Goal: Task Accomplishment & Management: Use online tool/utility

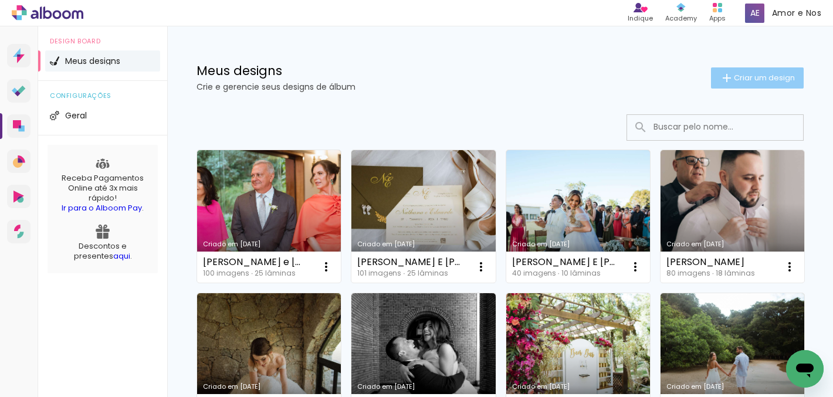
click at [737, 78] on span "Criar um design" at bounding box center [764, 78] width 61 height 8
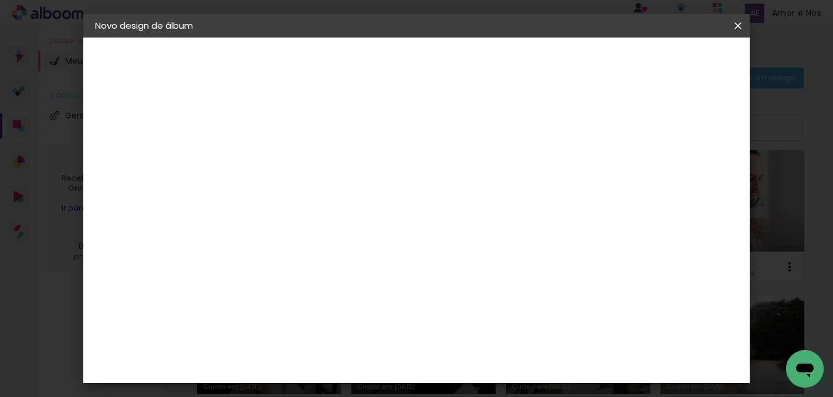
click at [287, 150] on input at bounding box center [287, 157] width 0 height 18
type input "t"
type input "[PERSON_NAME] E [PERSON_NAME]"
type paper-input "[PERSON_NAME] E [PERSON_NAME]"
click at [0, 0] on slot "Avançar" at bounding box center [0, 0] width 0 height 0
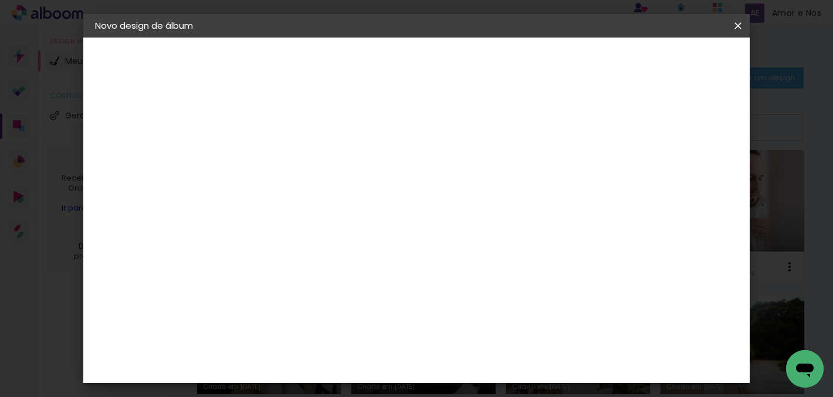
click at [376, 222] on input at bounding box center [317, 223] width 119 height 15
type input "TIC"
type paper-input "TIC"
click at [302, 265] on div "Ticcolor" at bounding box center [298, 265] width 38 height 9
click at [0, 0] on slot "Avançar" at bounding box center [0, 0] width 0 height 0
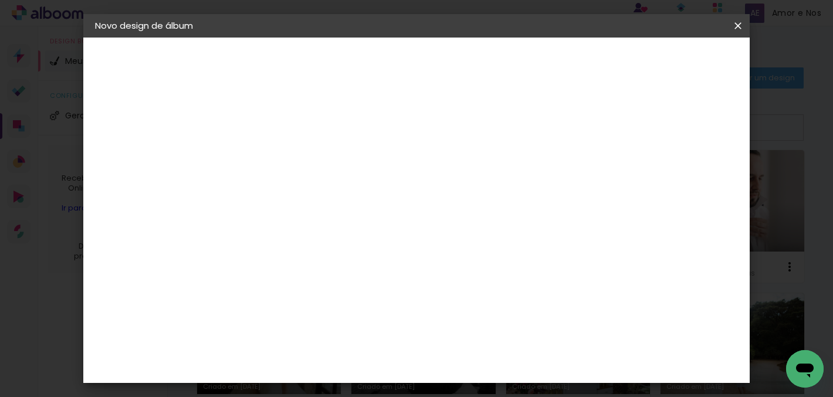
click at [351, 205] on paper-input-container "Linha" at bounding box center [317, 205] width 68 height 30
click at [445, 218] on paper-item "Prime" at bounding box center [493, 218] width 235 height 23
type input "Prime"
click at [366, 190] on span "15 × 20" at bounding box center [339, 195] width 55 height 31
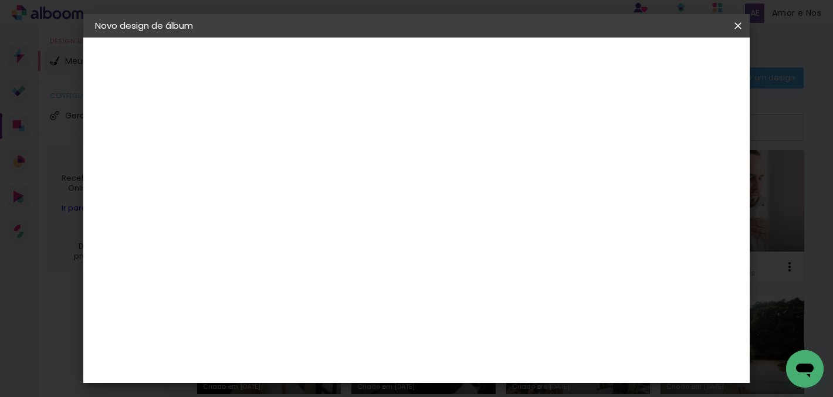
click at [0, 0] on slot "Avançar" at bounding box center [0, 0] width 0 height 0
click at [674, 66] on span "Iniciar design" at bounding box center [646, 62] width 53 height 8
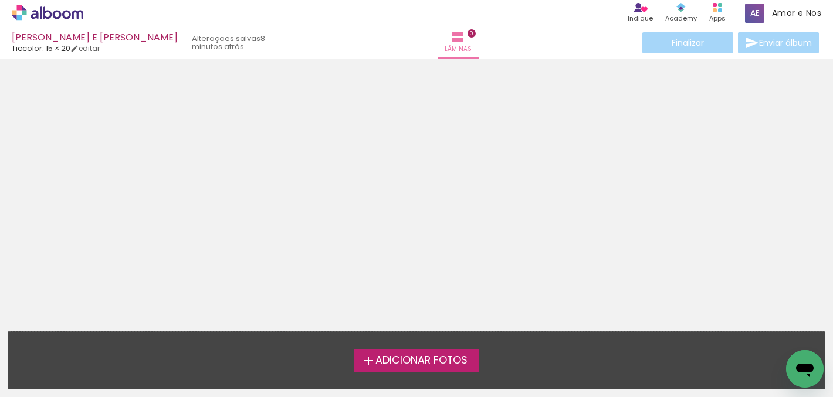
click at [414, 362] on span "Adicionar Fotos" at bounding box center [422, 361] width 92 height 11
click at [0, 0] on input "file" at bounding box center [0, 0] width 0 height 0
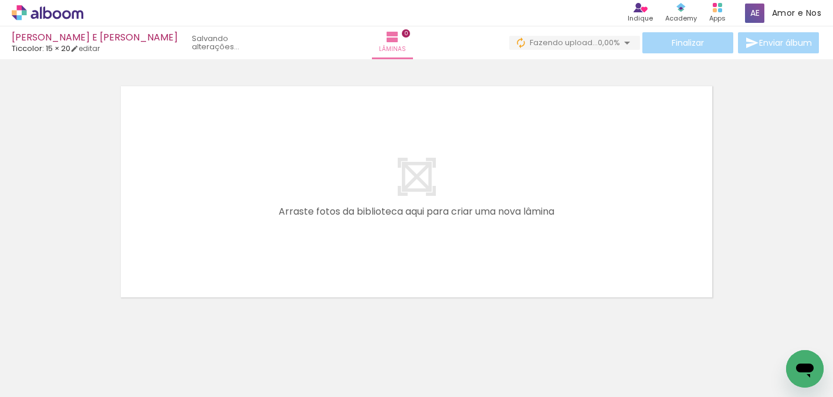
click at [94, 337] on iron-icon at bounding box center [92, 334] width 12 height 12
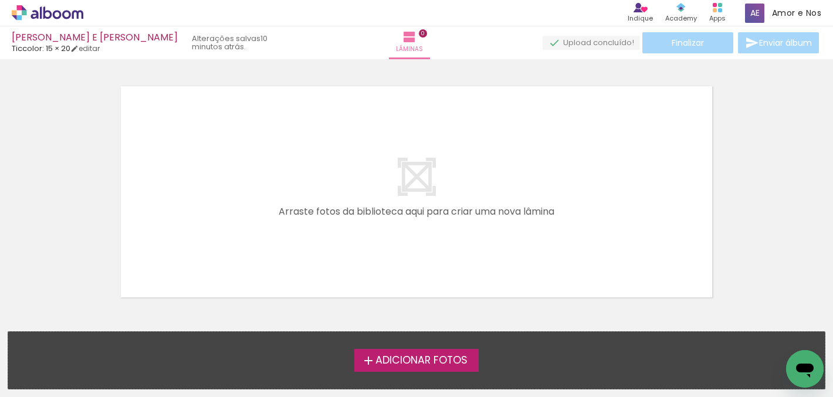
click at [405, 352] on label "Adicionar Fotos" at bounding box center [416, 360] width 125 height 22
click at [0, 0] on input "file" at bounding box center [0, 0] width 0 height 0
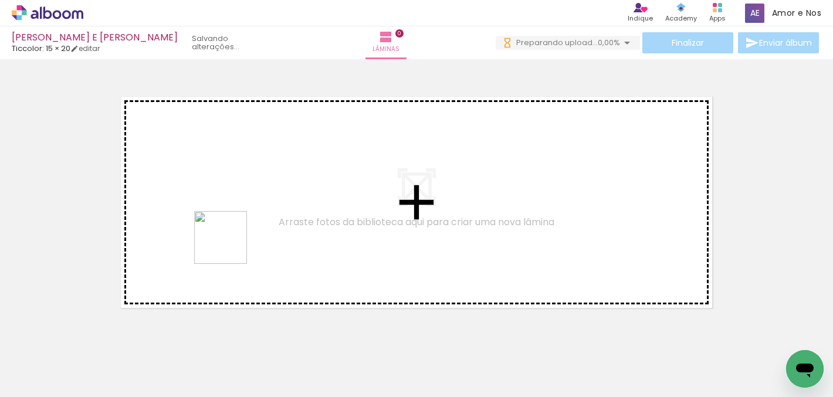
click at [229, 247] on quentale-workspace at bounding box center [416, 198] width 833 height 397
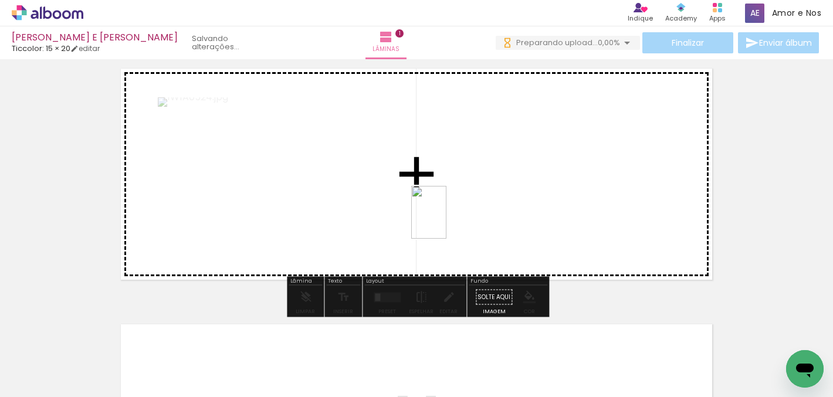
drag, startPoint x: 184, startPoint y: 370, endPoint x: 447, endPoint y: 221, distance: 302.3
click at [447, 221] on quentale-workspace at bounding box center [416, 198] width 833 height 397
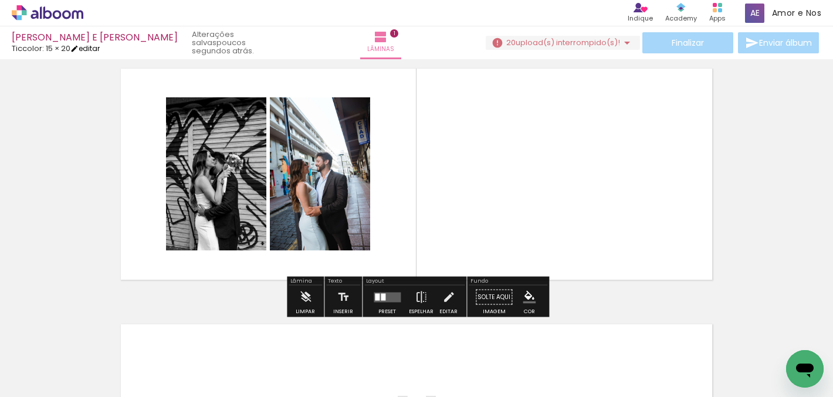
click at [94, 47] on link "editar" at bounding box center [84, 48] width 29 height 10
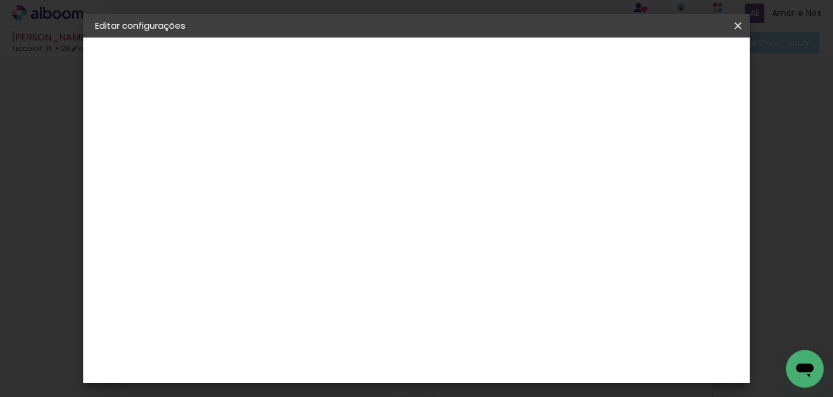
click at [0, 0] on slot "Voltar" at bounding box center [0, 0] width 0 height 0
click at [351, 190] on div "Escolha o tamanho" at bounding box center [317, 217] width 68 height 55
click at [351, 198] on div "Escolha o tamanho" at bounding box center [317, 217] width 68 height 55
click at [351, 193] on div "Escolha o tamanho" at bounding box center [317, 217] width 68 height 55
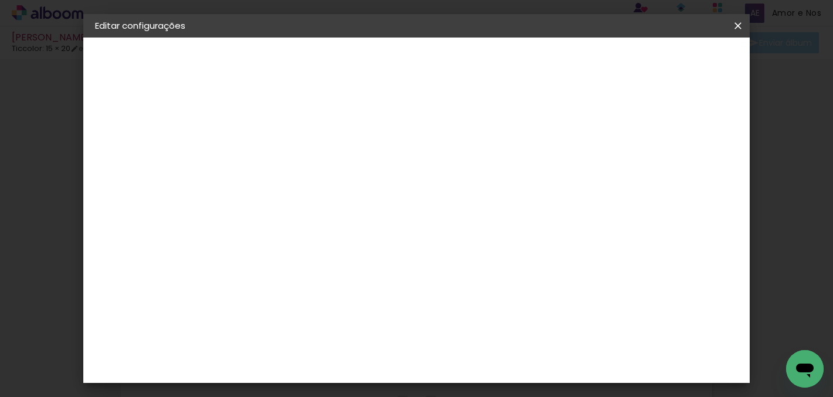
click at [380, 158] on div "Opções disponíveis Colors Prime Tamanho Escolha o tamanho" at bounding box center [317, 198] width 127 height 169
click at [743, 23] on iron-icon at bounding box center [738, 26] width 14 height 12
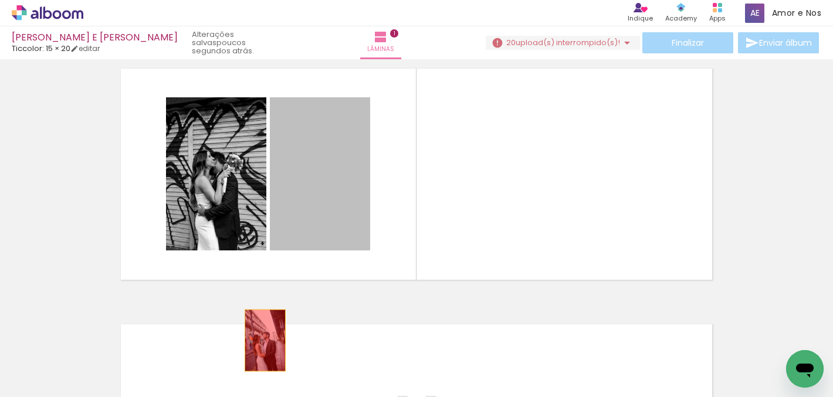
drag, startPoint x: 318, startPoint y: 191, endPoint x: 264, endPoint y: 340, distance: 159.1
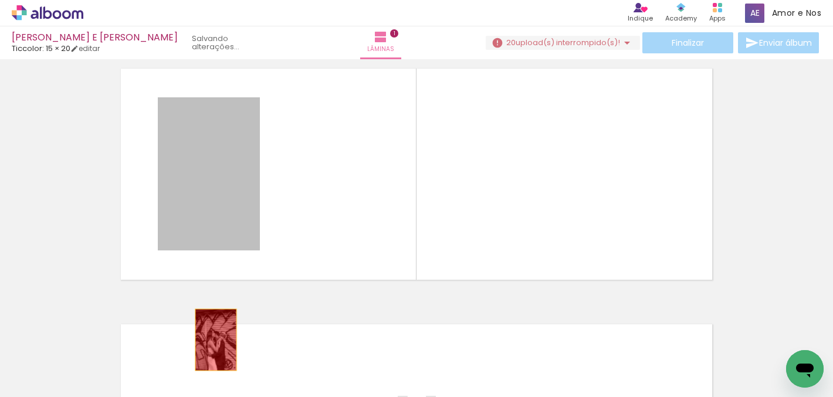
drag, startPoint x: 242, startPoint y: 204, endPoint x: 212, endPoint y: 349, distance: 148.5
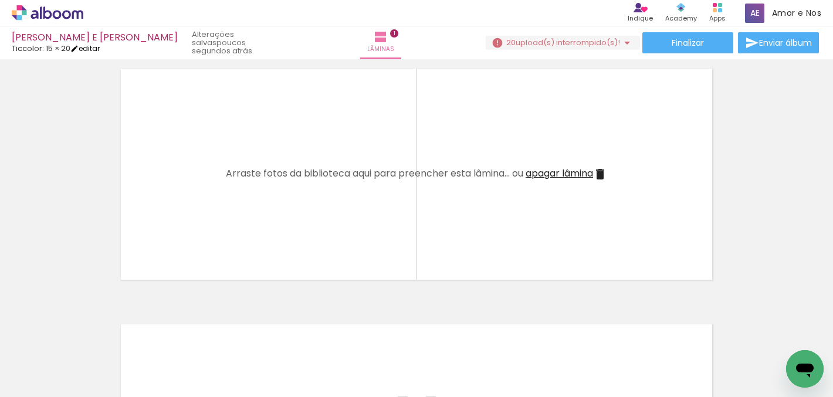
click at [95, 45] on link "editar" at bounding box center [84, 48] width 29 height 10
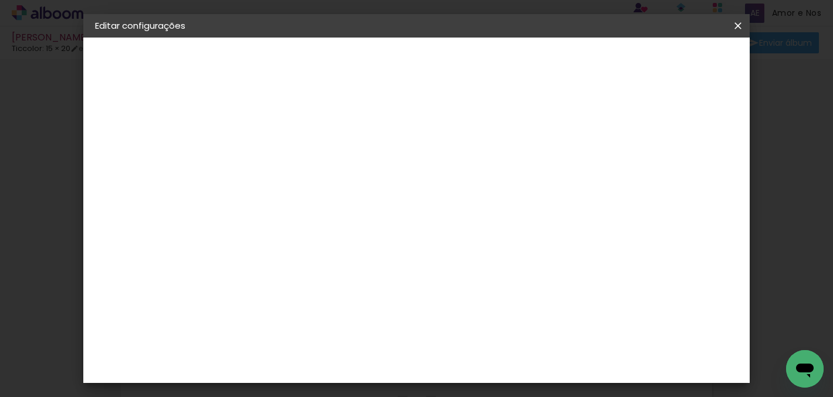
click at [0, 0] on slot "Voltar" at bounding box center [0, 0] width 0 height 0
click at [333, 195] on input "text" at bounding box center [310, 204] width 46 height 18
click at [450, 216] on paper-item "Prime" at bounding box center [493, 218] width 235 height 23
type input "Prime"
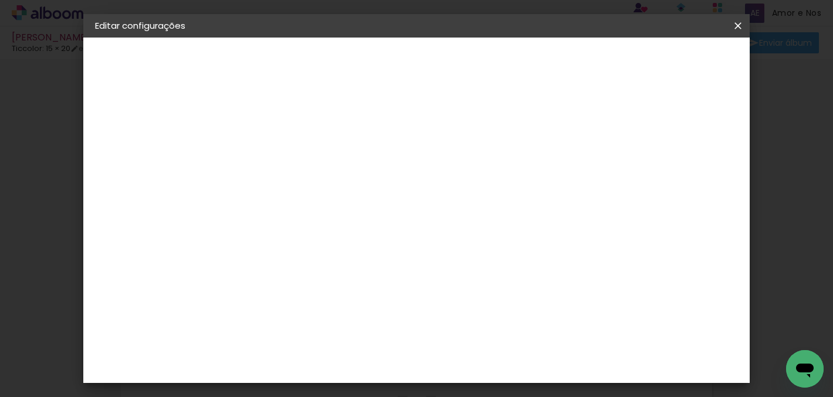
click at [0, 0] on slot "Avançar" at bounding box center [0, 0] width 0 height 0
click at [505, 56] on paper-button "Salvar configurações" at bounding box center [462, 66] width 83 height 28
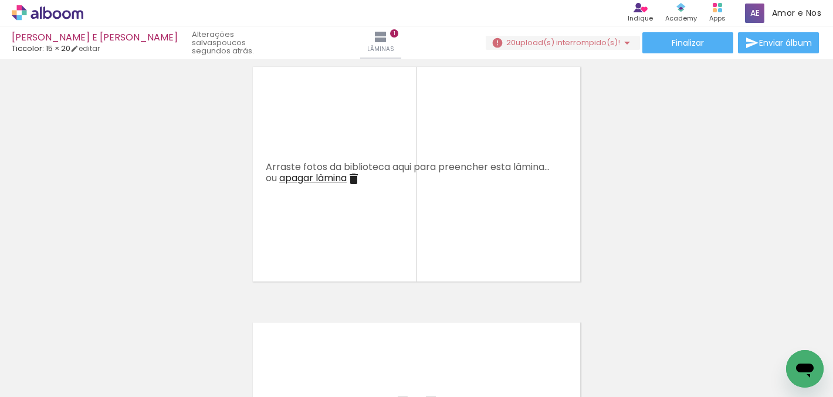
drag, startPoint x: 116, startPoint y: 364, endPoint x: 288, endPoint y: 274, distance: 195.1
click at [288, 274] on quentale-workspace at bounding box center [416, 198] width 833 height 397
drag, startPoint x: 130, startPoint y: 360, endPoint x: 299, endPoint y: 245, distance: 204.8
click at [299, 245] on quentale-workspace at bounding box center [416, 198] width 833 height 397
click at [299, 245] on quentale-layouter at bounding box center [416, 174] width 339 height 227
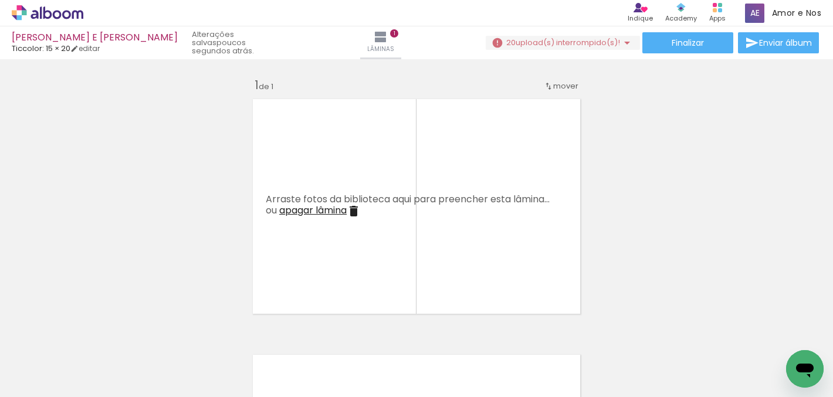
drag, startPoint x: 192, startPoint y: 363, endPoint x: 341, endPoint y: 233, distance: 197.6
click at [341, 233] on quentale-workspace at bounding box center [416, 198] width 833 height 397
click at [548, 45] on span "upload(s) interrompido(s)!" at bounding box center [568, 42] width 104 height 11
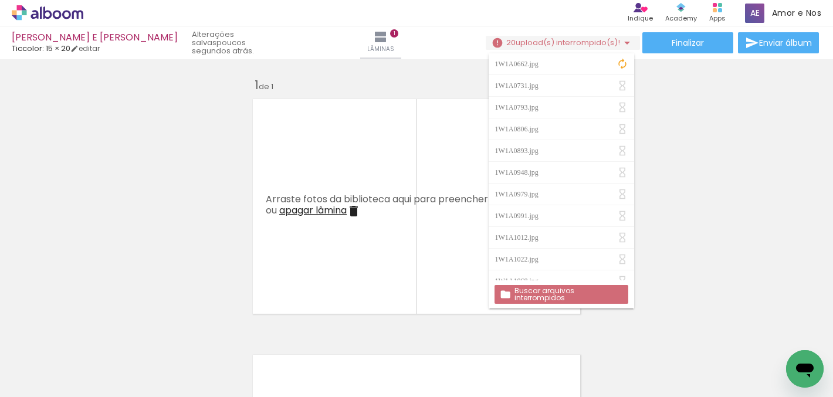
click at [0, 0] on slot "Buscar arquivos interrompidos" at bounding box center [0, 0] width 0 height 0
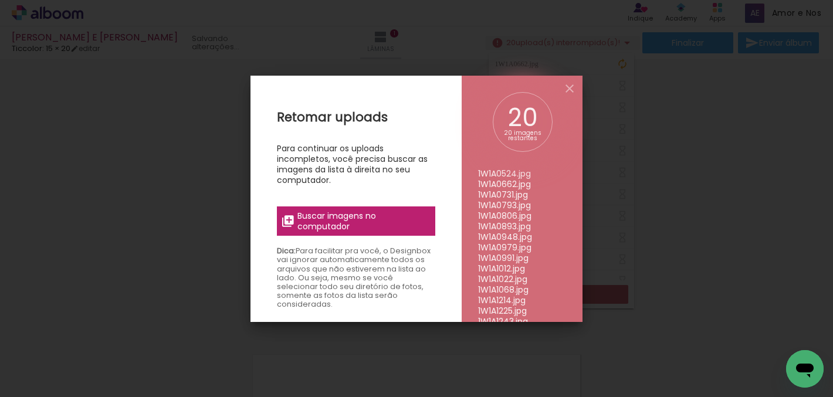
click at [376, 226] on span "Buscar imagens no computador" at bounding box center [363, 221] width 131 height 21
click at [0, 0] on input "file" at bounding box center [0, 0] width 0 height 0
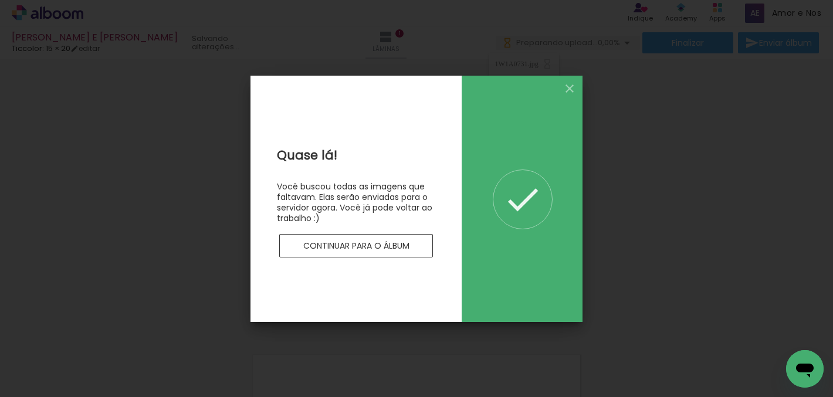
click at [0, 0] on slot "Continuar para o álbum" at bounding box center [0, 0] width 0 height 0
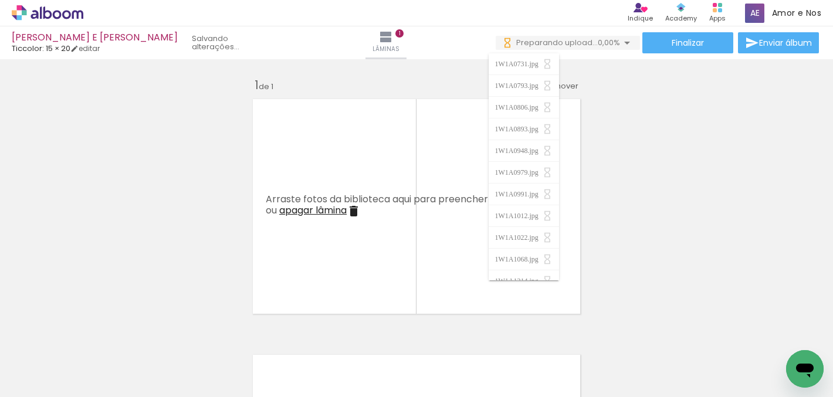
click at [682, 167] on div "Inserir lâmina 1 de 1" at bounding box center [416, 319] width 833 height 512
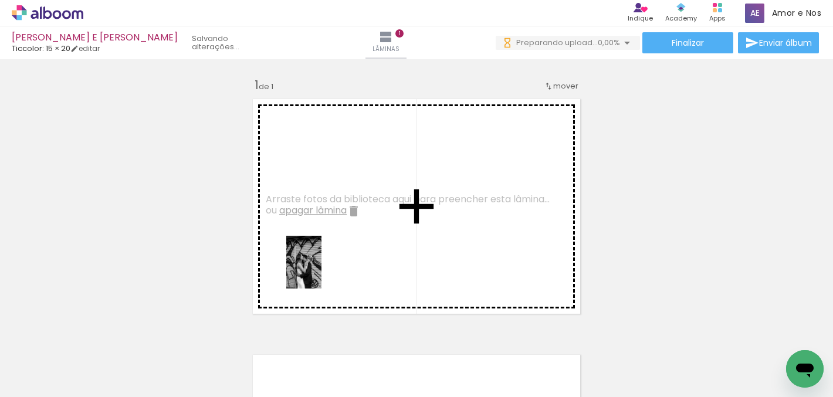
drag, startPoint x: 130, startPoint y: 361, endPoint x: 322, endPoint y: 271, distance: 211.6
click at [322, 271] on quentale-workspace at bounding box center [416, 198] width 833 height 397
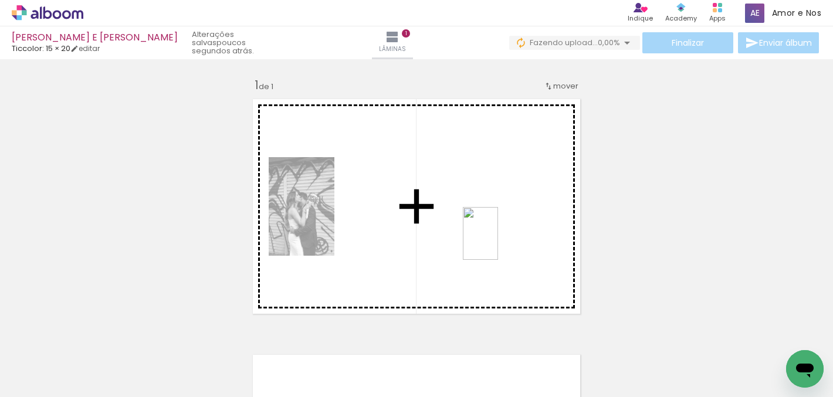
drag, startPoint x: 194, startPoint y: 359, endPoint x: 498, endPoint y: 242, distance: 326.2
click at [498, 242] on quentale-workspace at bounding box center [416, 198] width 833 height 397
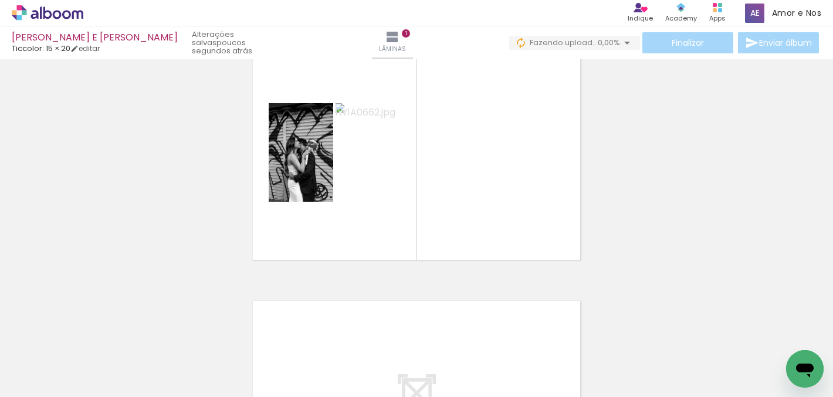
scroll to position [60, 0]
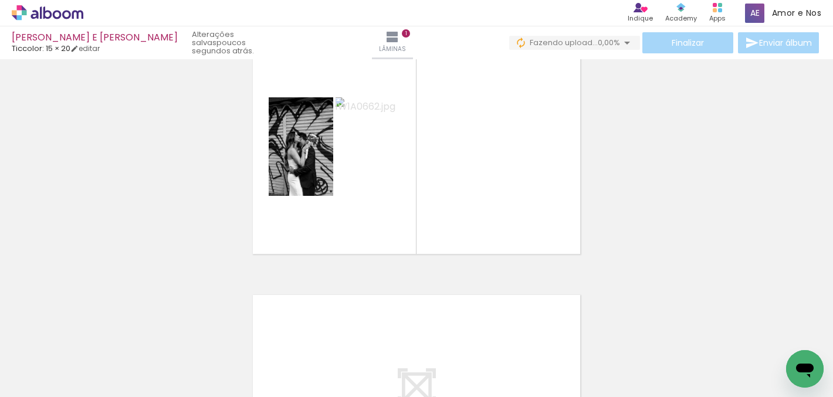
click at [423, 274] on div "Inserir lâmina 1 de 1" at bounding box center [416, 260] width 833 height 512
click at [387, 254] on quentale-layouter at bounding box center [416, 146] width 339 height 227
click at [387, 199] on quentale-layouter at bounding box center [416, 146] width 339 height 227
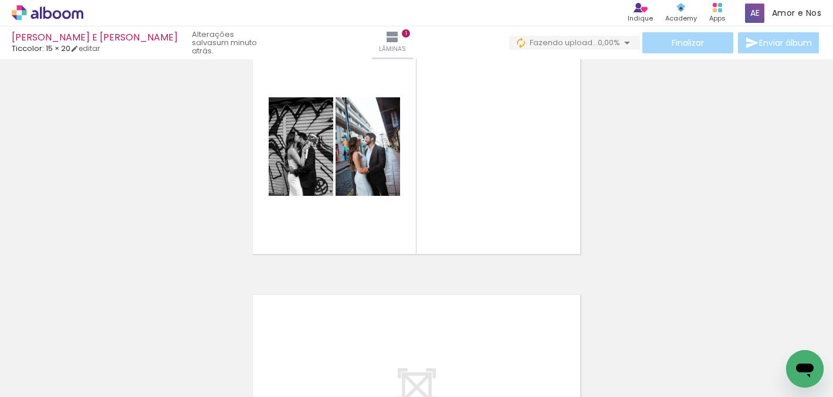
click at [357, 156] on quentale-photo at bounding box center [368, 146] width 65 height 99
click at [472, 158] on quentale-layouter at bounding box center [416, 146] width 339 height 227
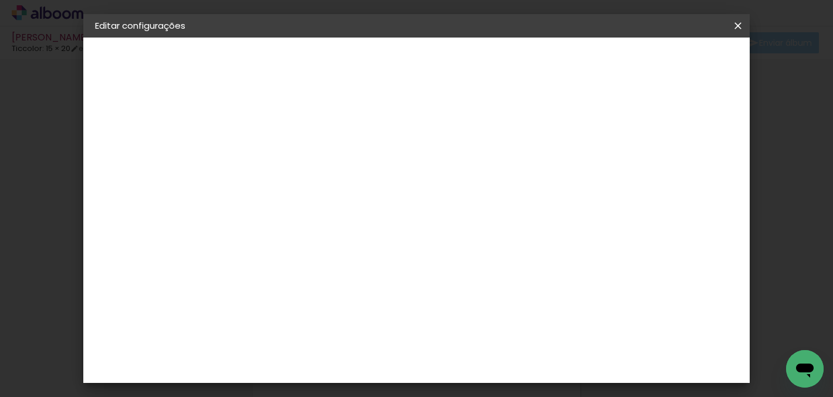
click at [493, 61] on span "Salvar configurações" at bounding box center [463, 66] width 60 height 16
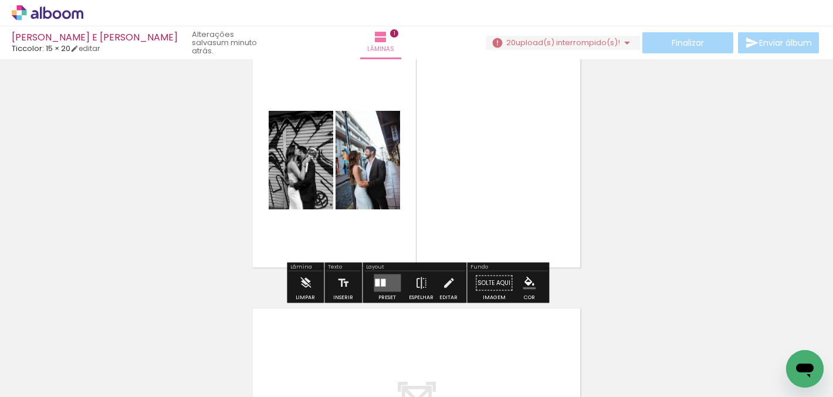
scroll to position [52, 0]
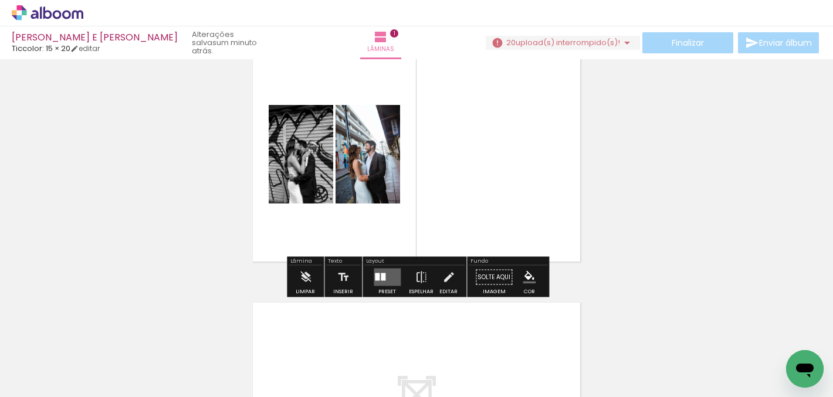
click at [379, 272] on quentale-layouter at bounding box center [387, 278] width 27 height 18
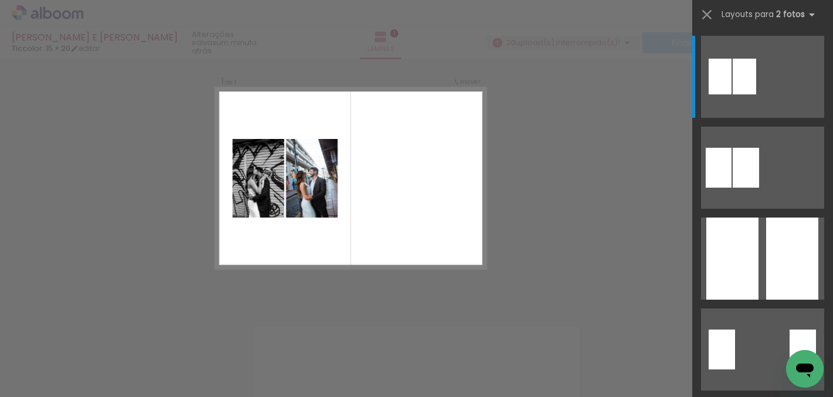
scroll to position [15, 0]
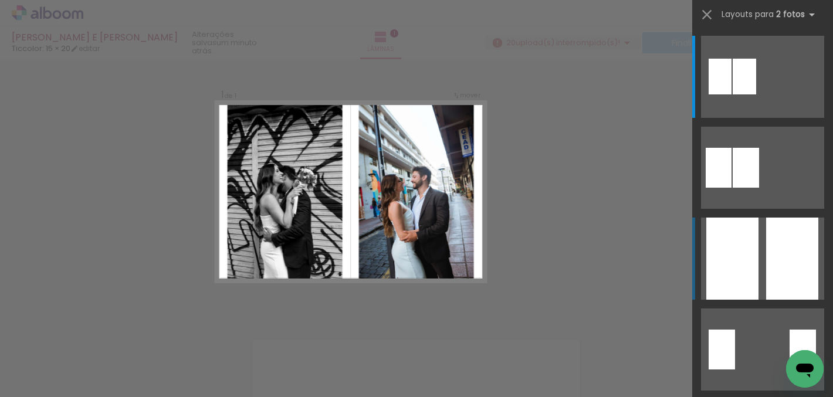
click at [736, 257] on div at bounding box center [733, 259] width 52 height 82
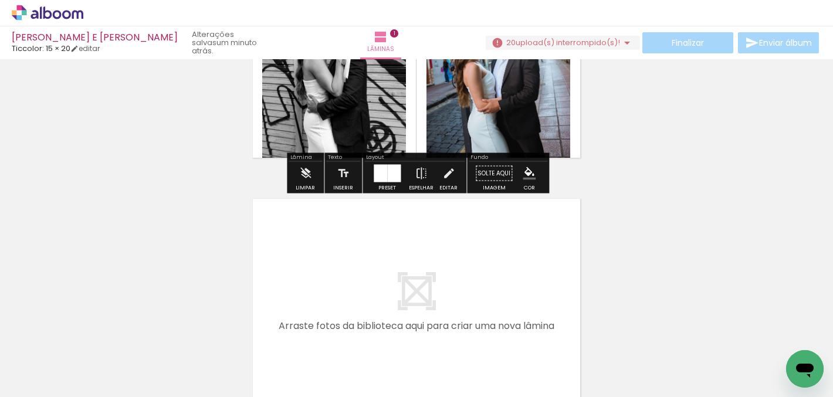
scroll to position [166, 0]
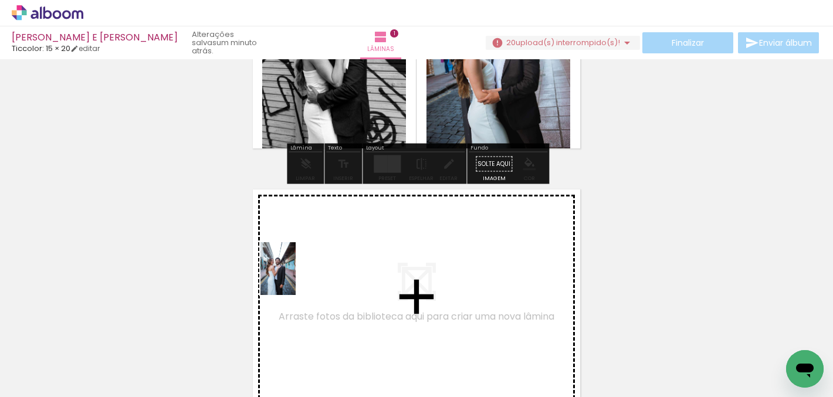
drag, startPoint x: 254, startPoint y: 352, endPoint x: 296, endPoint y: 278, distance: 85.7
click at [296, 278] on quentale-workspace at bounding box center [416, 198] width 833 height 397
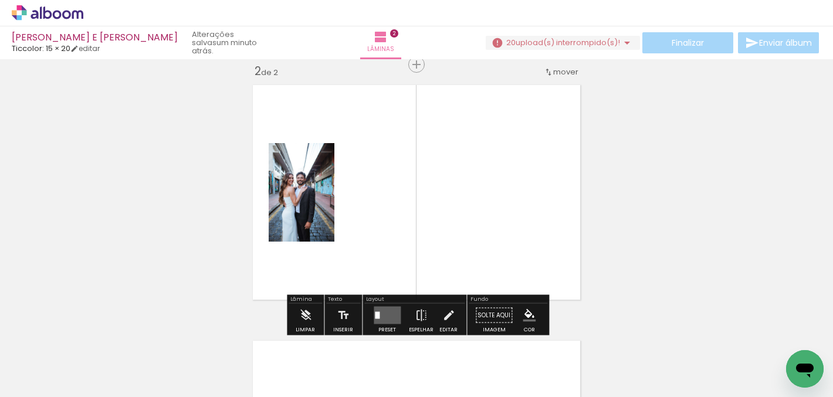
scroll to position [271, 0]
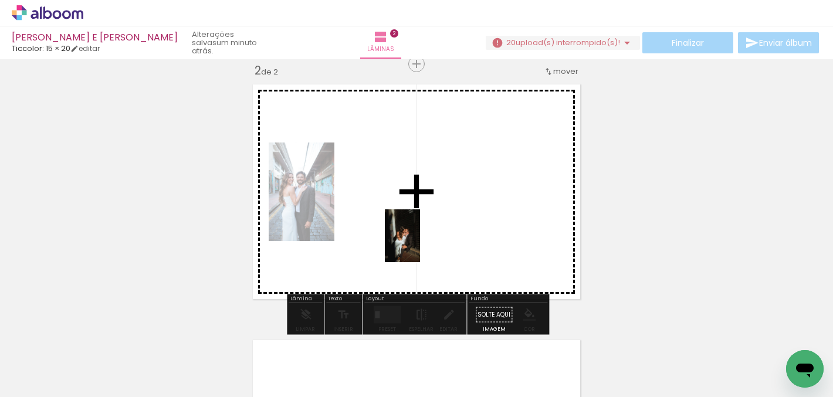
drag, startPoint x: 316, startPoint y: 361, endPoint x: 420, endPoint y: 245, distance: 155.9
click at [420, 245] on quentale-workspace at bounding box center [416, 198] width 833 height 397
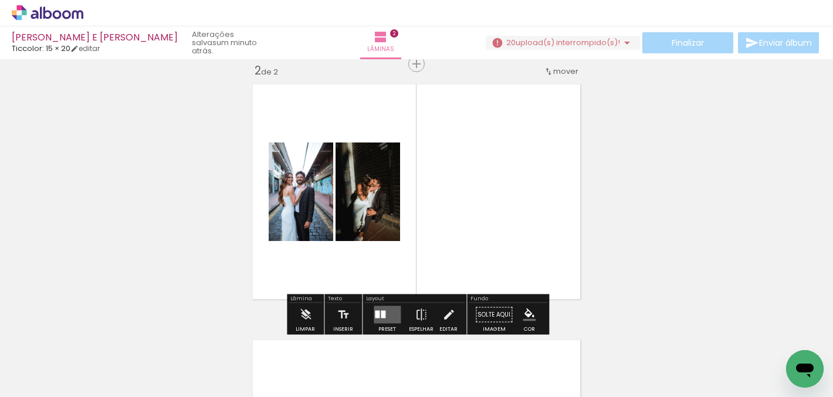
click at [377, 313] on div at bounding box center [377, 315] width 5 height 8
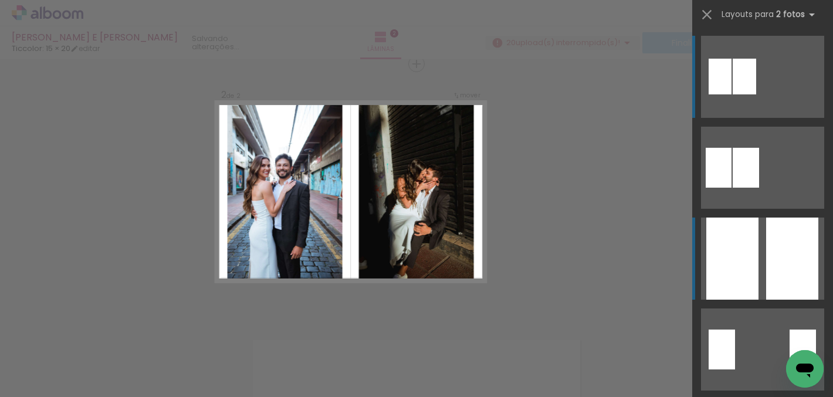
click at [757, 249] on div at bounding box center [733, 259] width 52 height 82
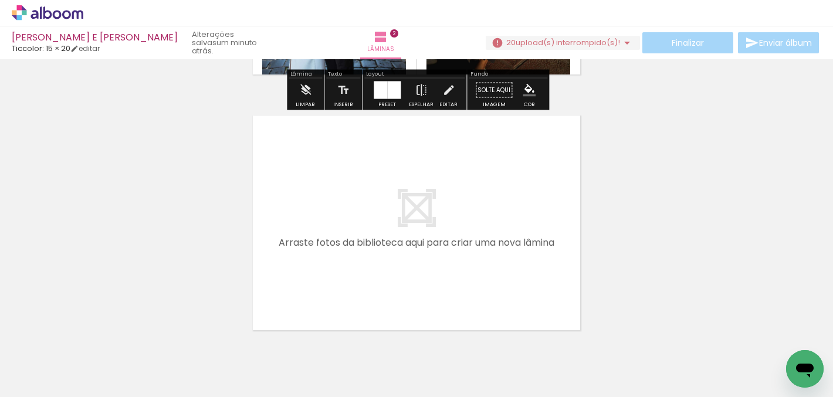
scroll to position [504, 0]
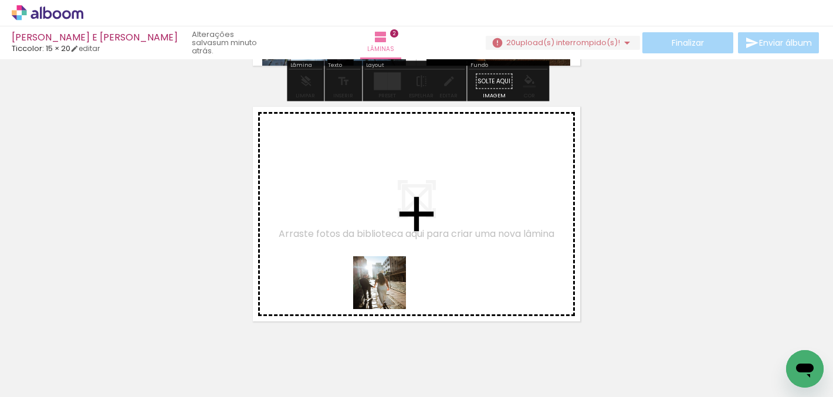
drag, startPoint x: 389, startPoint y: 364, endPoint x: 389, endPoint y: 286, distance: 77.5
click at [389, 286] on quentale-workspace at bounding box center [416, 198] width 833 height 397
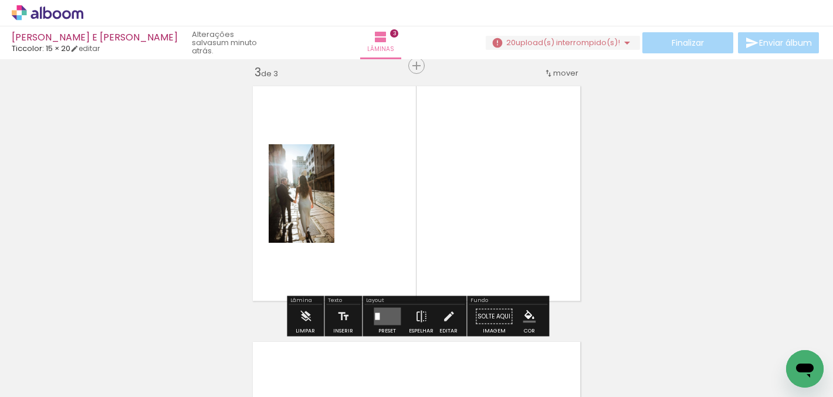
scroll to position [526, 0]
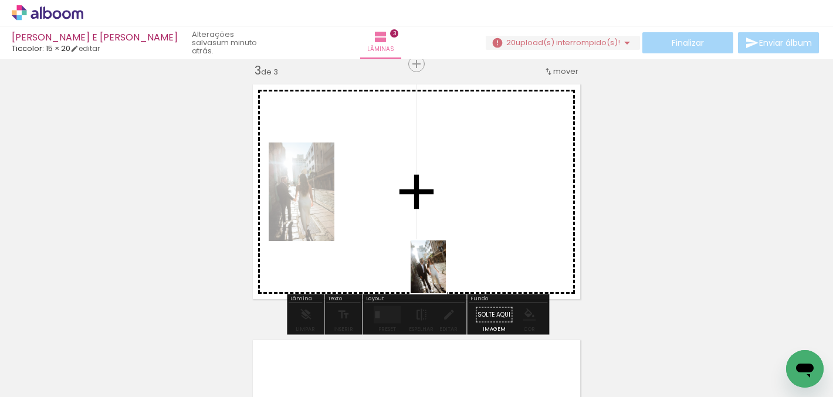
drag, startPoint x: 446, startPoint y: 369, endPoint x: 446, endPoint y: 276, distance: 93.3
click at [446, 276] on quentale-workspace at bounding box center [416, 198] width 833 height 397
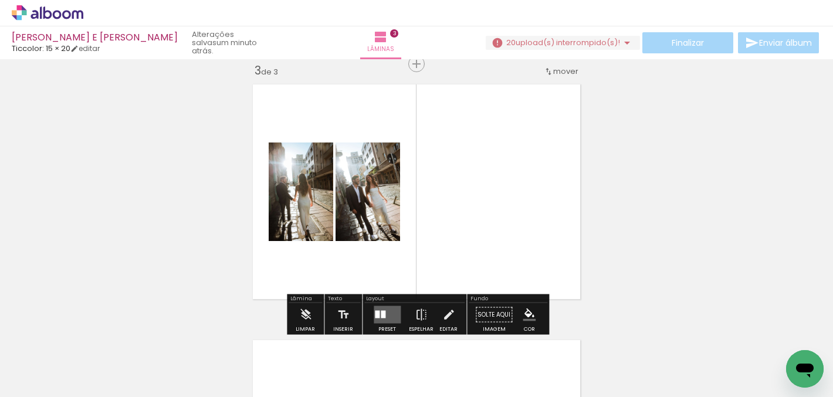
click at [375, 315] on div at bounding box center [377, 315] width 5 height 8
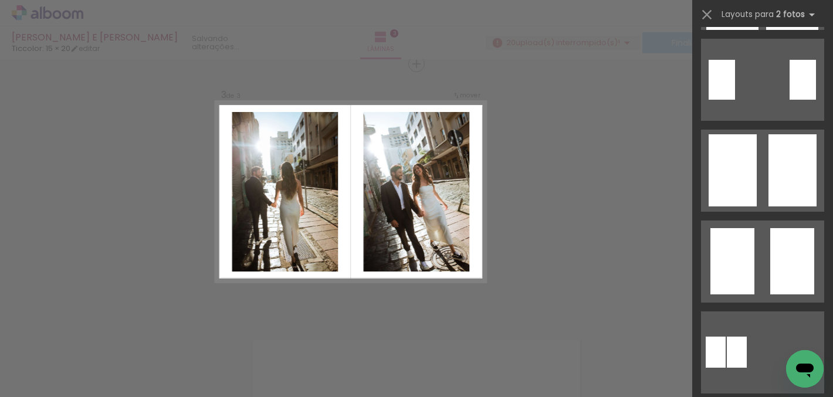
scroll to position [274, 0]
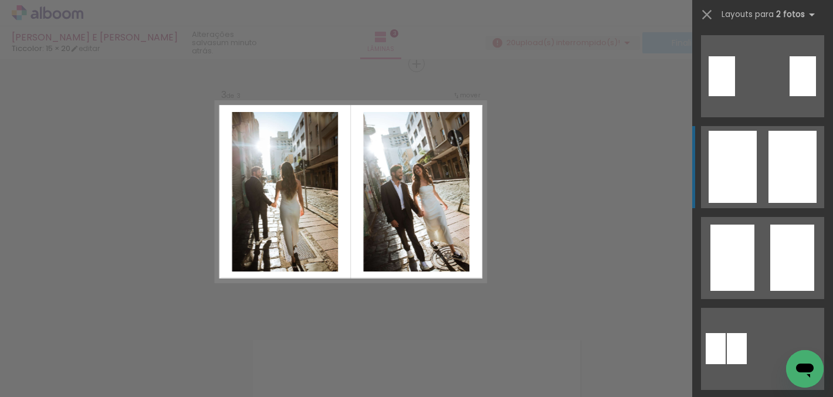
click at [735, 173] on div at bounding box center [733, 167] width 48 height 72
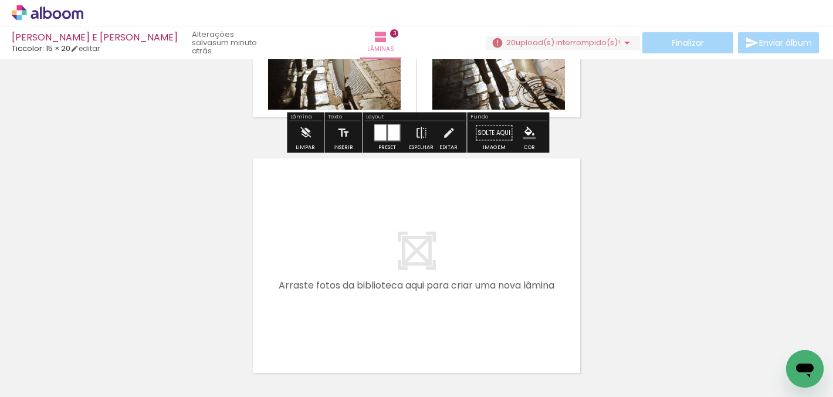
scroll to position [714, 0]
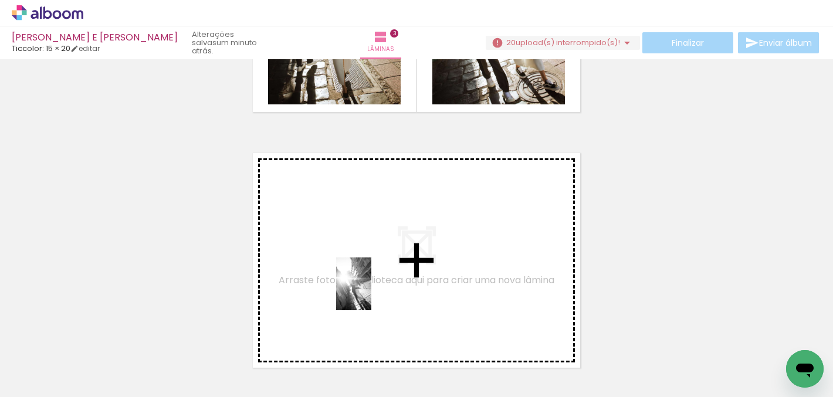
drag, startPoint x: 517, startPoint y: 360, endPoint x: 372, endPoint y: 293, distance: 160.2
click at [372, 293] on quentale-workspace at bounding box center [416, 198] width 833 height 397
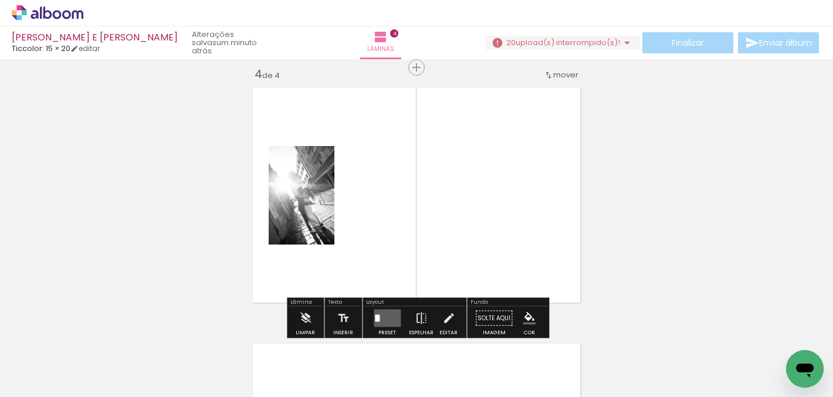
scroll to position [782, 0]
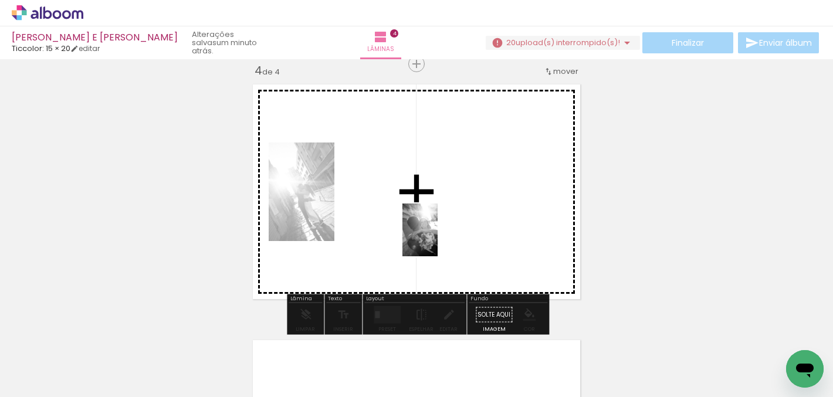
drag, startPoint x: 772, startPoint y: 364, endPoint x: 438, endPoint y: 239, distance: 356.6
click at [438, 239] on quentale-workspace at bounding box center [416, 198] width 833 height 397
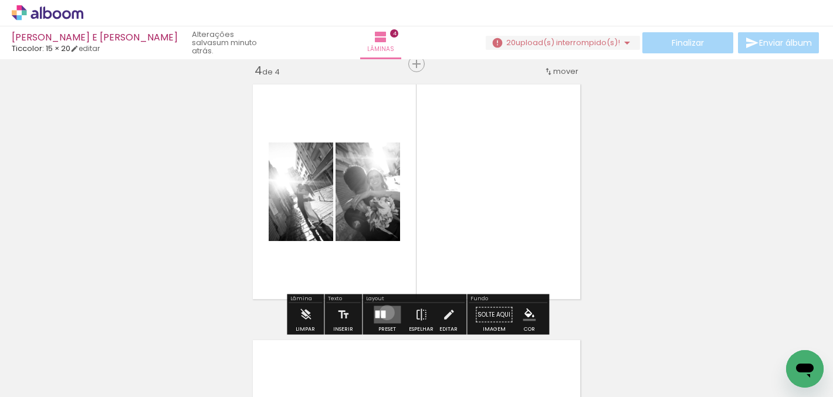
click at [384, 312] on quentale-layouter at bounding box center [387, 315] width 27 height 18
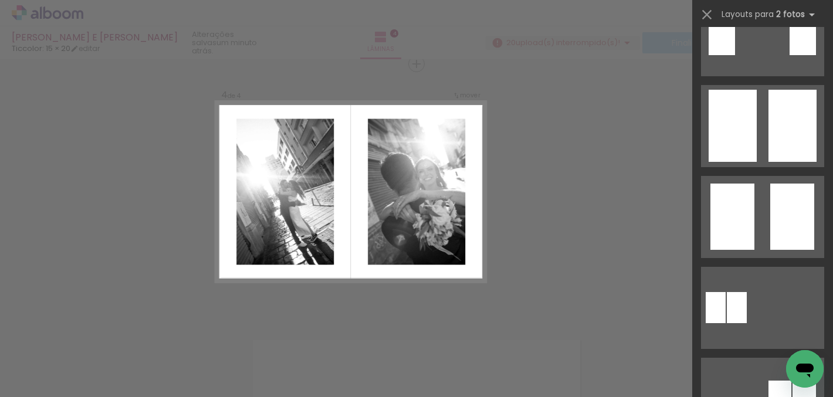
scroll to position [316, 0]
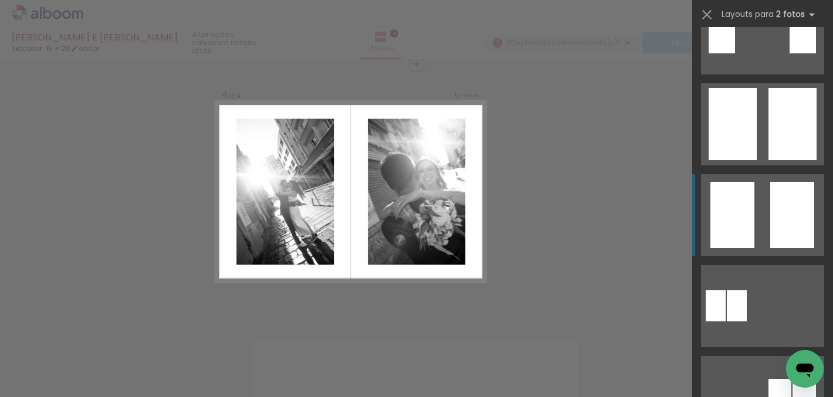
click at [774, 225] on div at bounding box center [793, 215] width 44 height 66
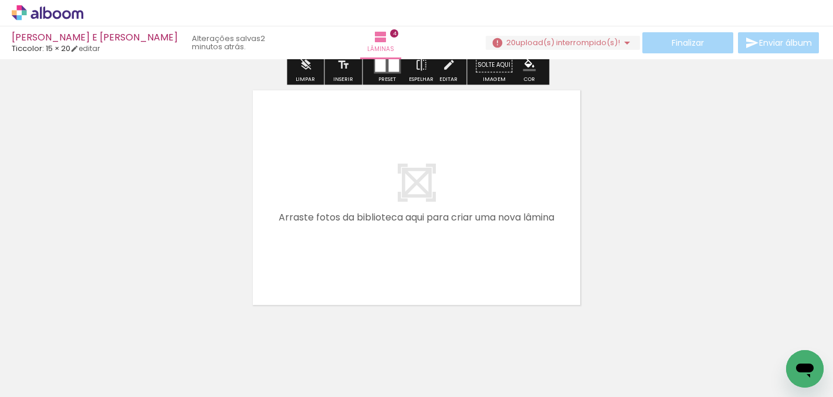
scroll to position [1036, 0]
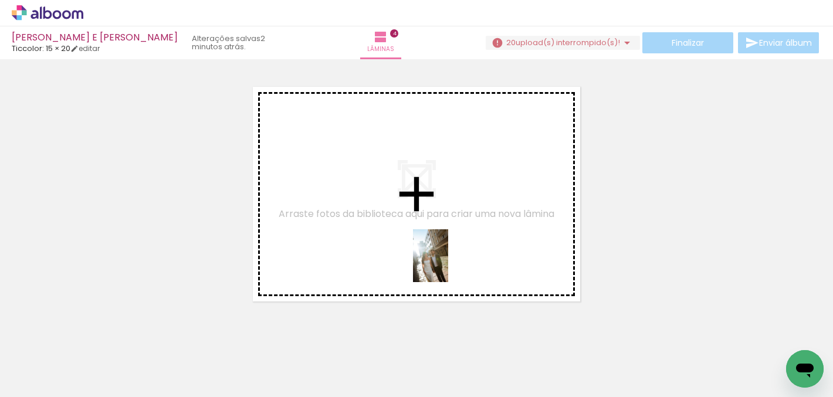
drag, startPoint x: 634, startPoint y: 372, endPoint x: 448, endPoint y: 265, distance: 214.3
click at [448, 265] on quentale-workspace at bounding box center [416, 198] width 833 height 397
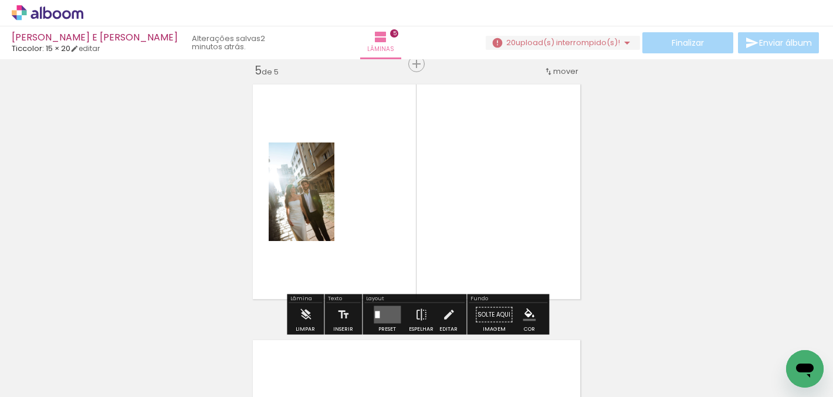
scroll to position [1038, 0]
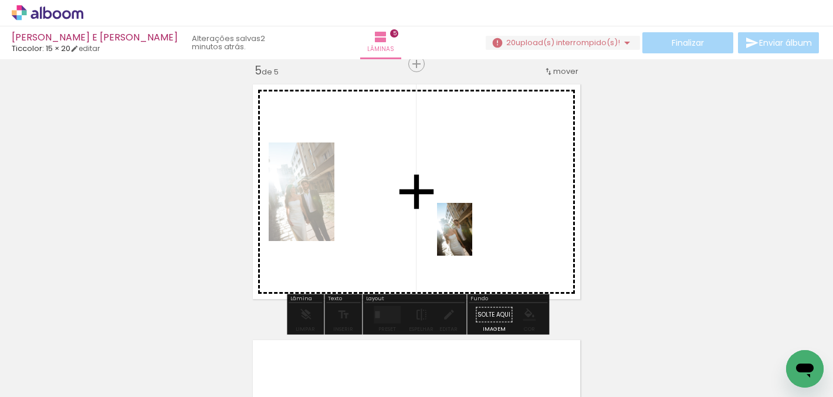
drag, startPoint x: 697, startPoint y: 372, endPoint x: 472, endPoint y: 238, distance: 260.8
click at [472, 238] on quentale-workspace at bounding box center [416, 198] width 833 height 397
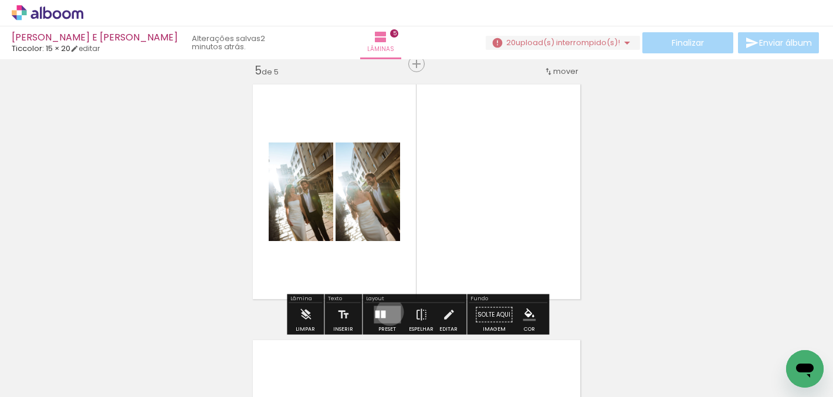
click at [387, 312] on quentale-layouter at bounding box center [387, 315] width 27 height 18
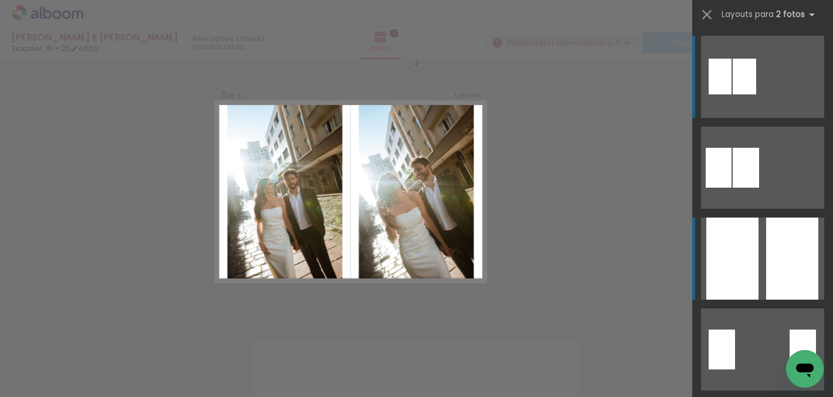
click at [776, 242] on div at bounding box center [793, 259] width 52 height 82
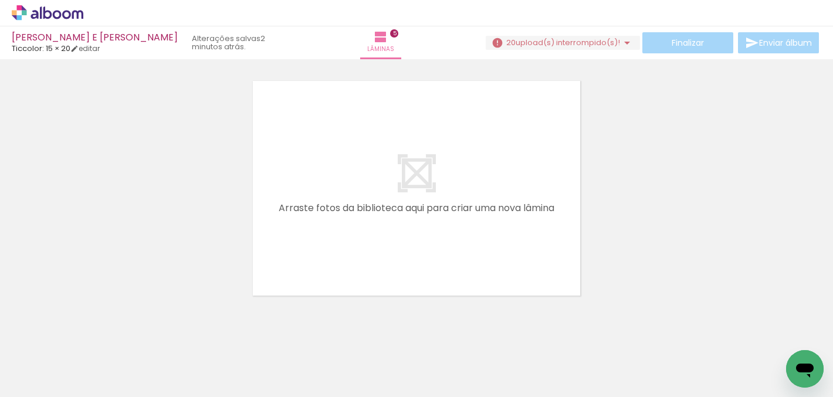
scroll to position [0, 454]
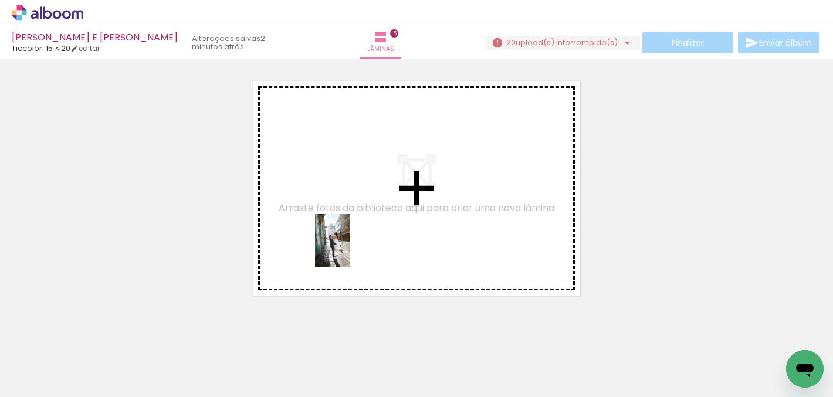
drag, startPoint x: 131, startPoint y: 363, endPoint x: 350, endPoint y: 249, distance: 247.0
click at [350, 249] on quentale-workspace at bounding box center [416, 198] width 833 height 397
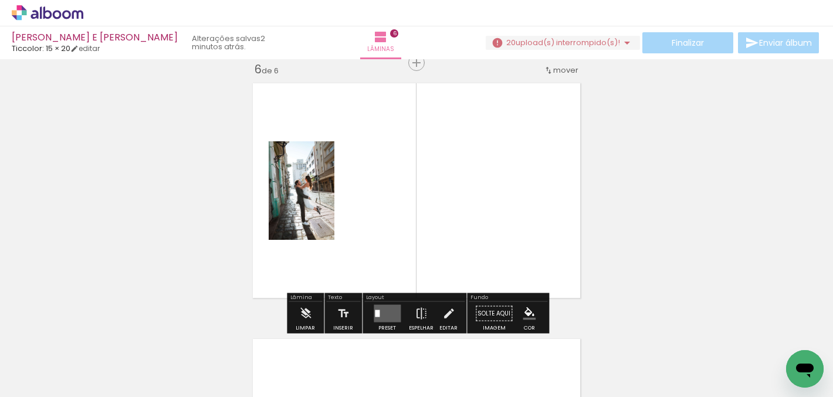
scroll to position [1294, 0]
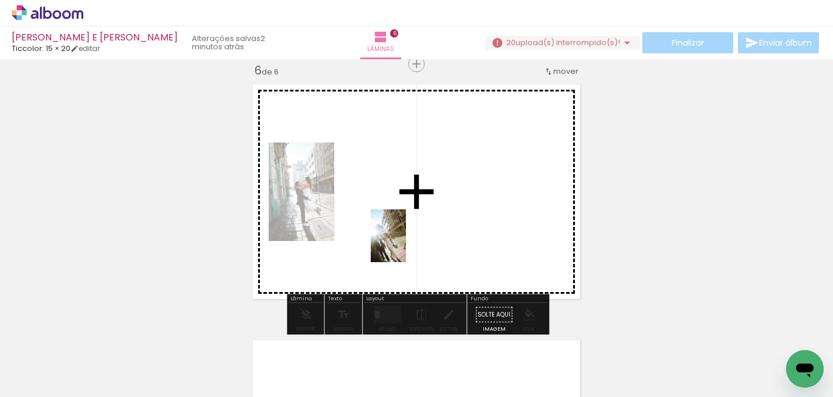
drag, startPoint x: 393, startPoint y: 362, endPoint x: 402, endPoint y: 251, distance: 111.3
click at [406, 242] on quentale-workspace at bounding box center [416, 198] width 833 height 397
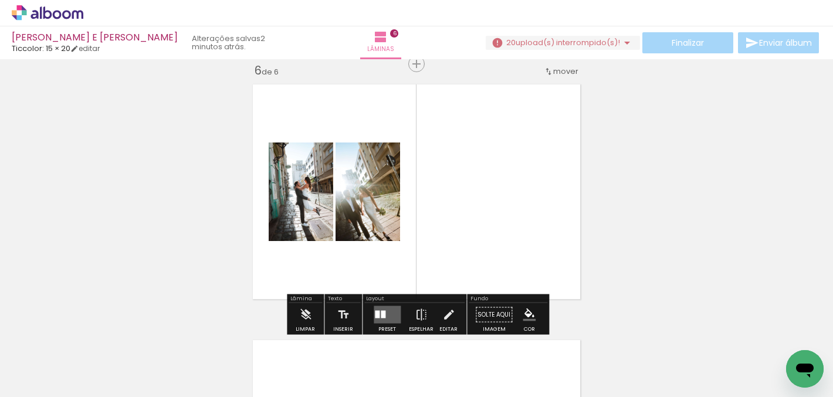
click at [384, 309] on quentale-layouter at bounding box center [387, 315] width 27 height 18
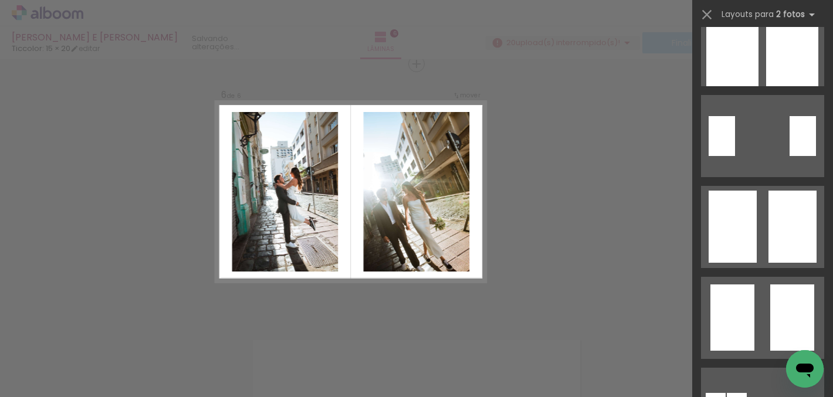
scroll to position [231, 0]
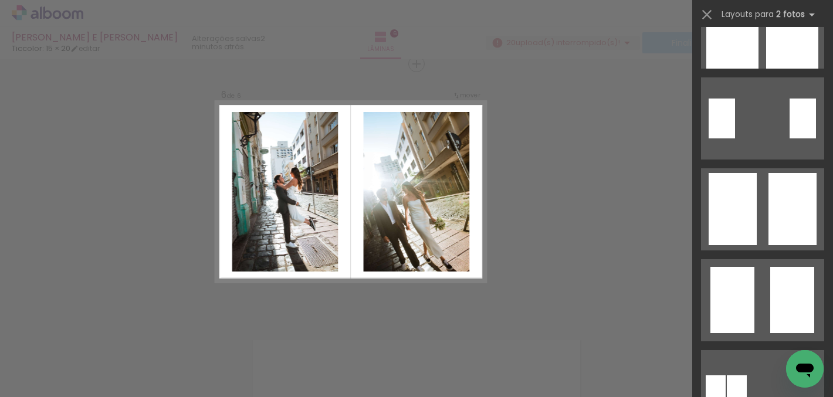
click at [758, 193] on quentale-layouter at bounding box center [762, 209] width 123 height 82
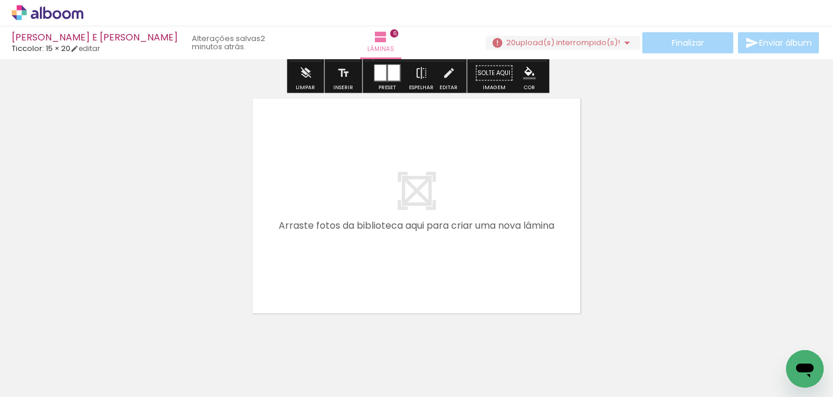
scroll to position [1538, 0]
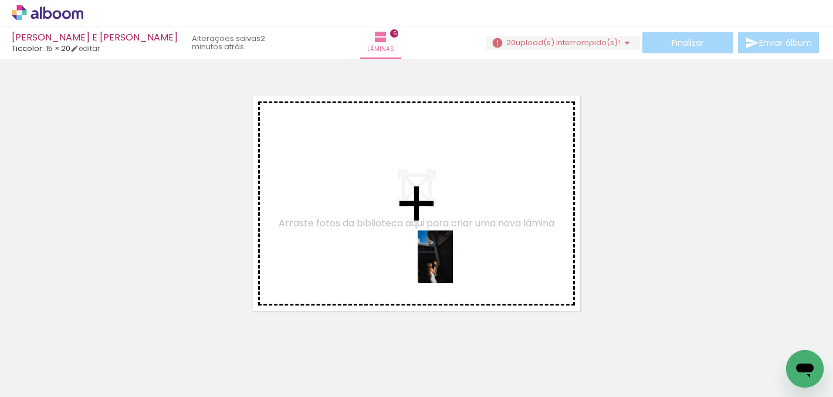
drag, startPoint x: 465, startPoint y: 362, endPoint x: 453, endPoint y: 266, distance: 97.0
click at [453, 266] on quentale-workspace at bounding box center [416, 198] width 833 height 397
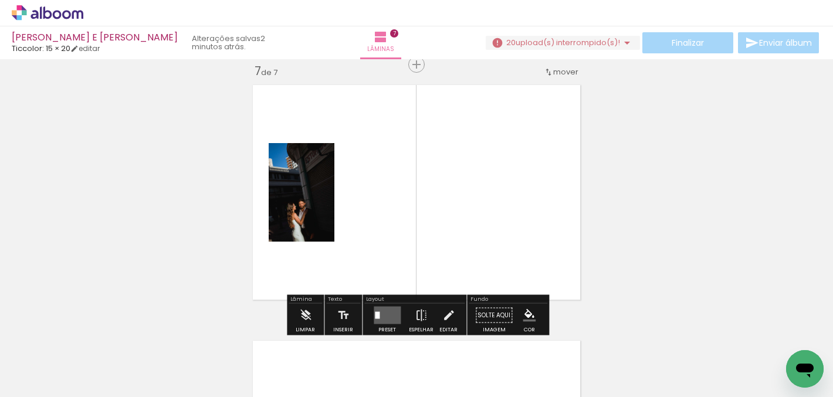
scroll to position [1550, 0]
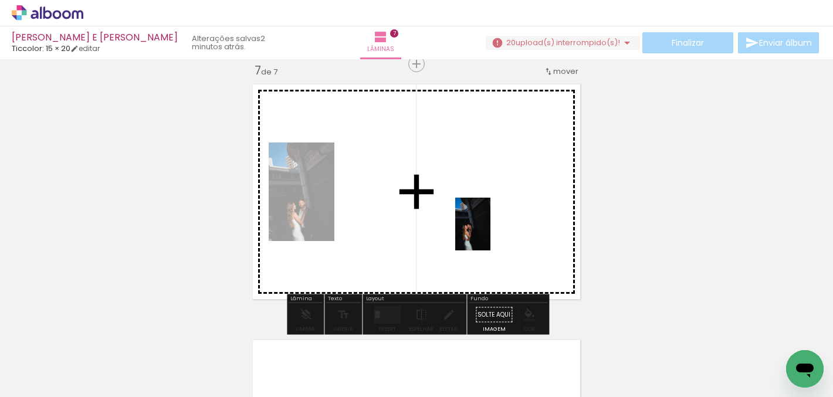
drag, startPoint x: 521, startPoint y: 360, endPoint x: 491, endPoint y: 233, distance: 130.4
click at [491, 233] on quentale-workspace at bounding box center [416, 198] width 833 height 397
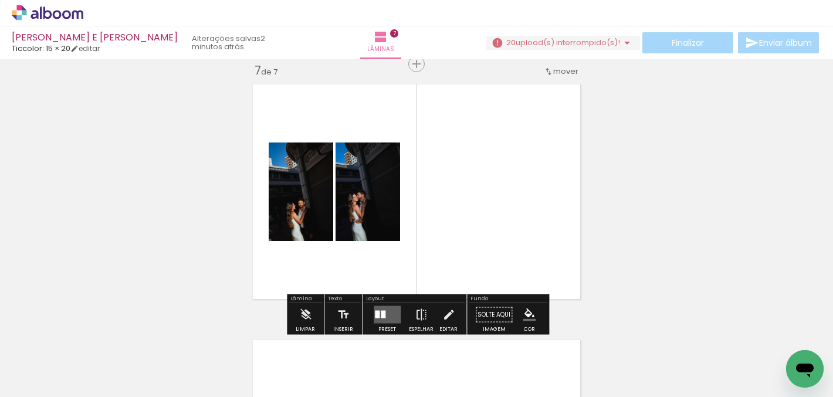
click at [389, 315] on quentale-layouter at bounding box center [387, 315] width 27 height 18
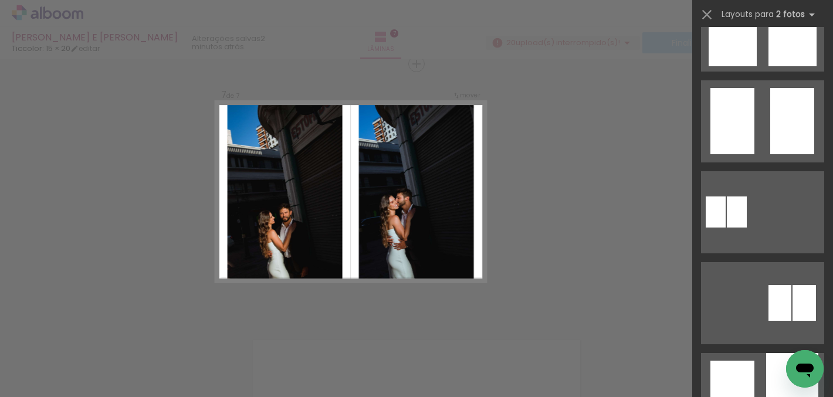
scroll to position [442, 0]
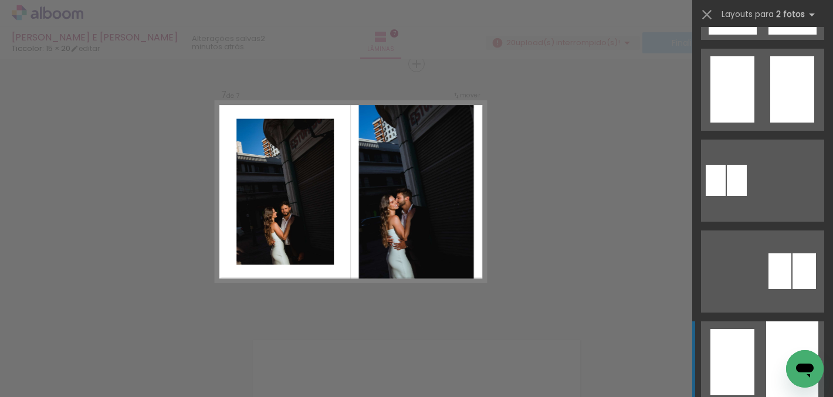
click at [745, 332] on div at bounding box center [733, 362] width 44 height 66
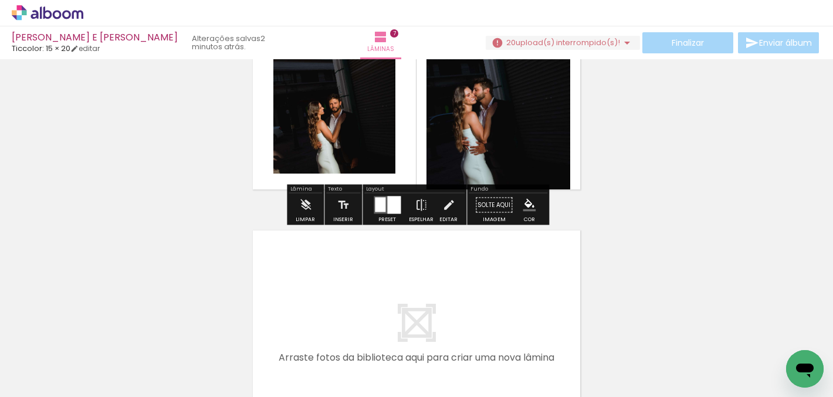
scroll to position [1734, 0]
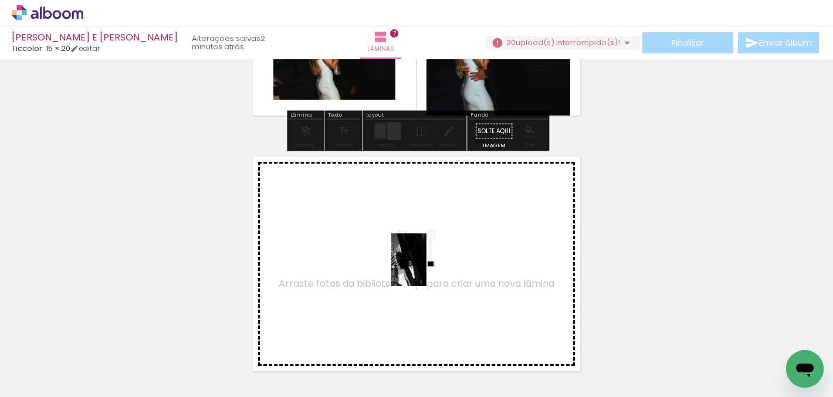
drag, startPoint x: 583, startPoint y: 356, endPoint x: 427, endPoint y: 269, distance: 179.5
click at [427, 269] on quentale-workspace at bounding box center [416, 198] width 833 height 397
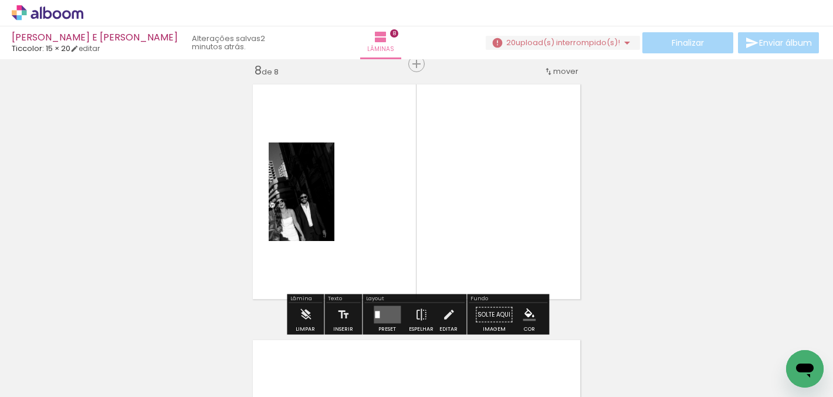
scroll to position [0, 581]
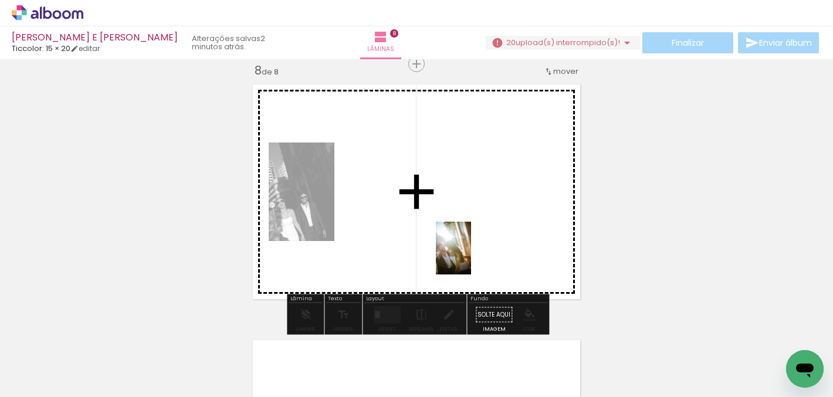
drag, startPoint x: 522, startPoint y: 376, endPoint x: 471, endPoint y: 257, distance: 128.9
click at [471, 257] on quentale-workspace at bounding box center [416, 198] width 833 height 397
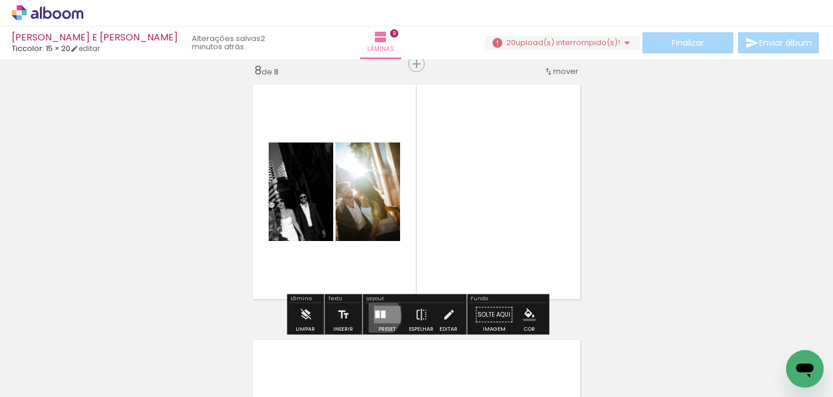
click at [377, 315] on quentale-layouter at bounding box center [387, 315] width 27 height 18
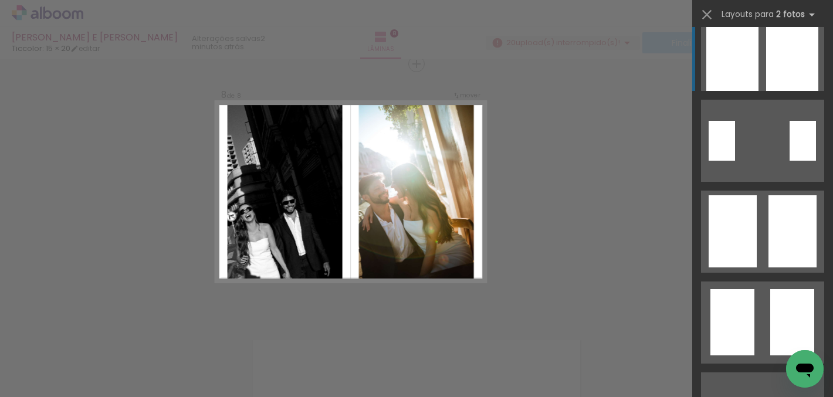
scroll to position [310, 0]
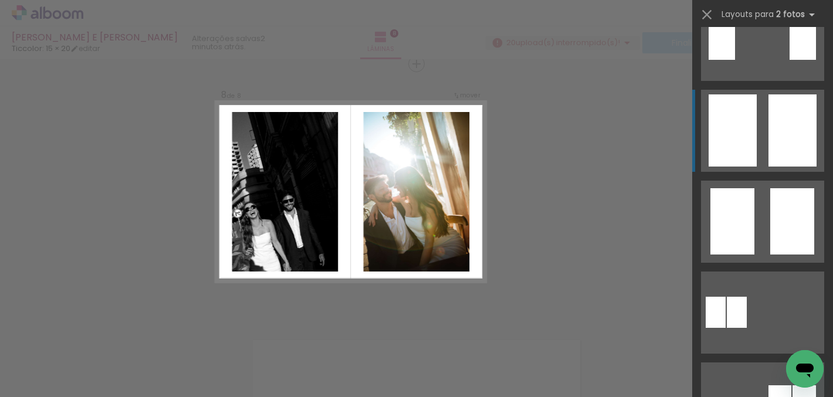
click at [737, 156] on div at bounding box center [733, 130] width 48 height 72
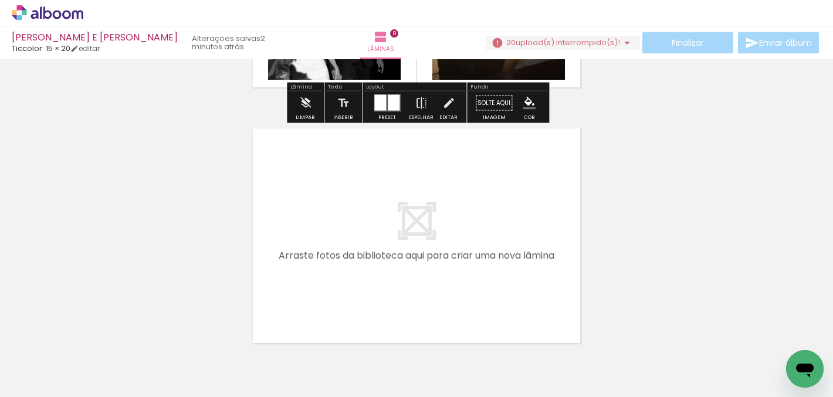
scroll to position [2042, 0]
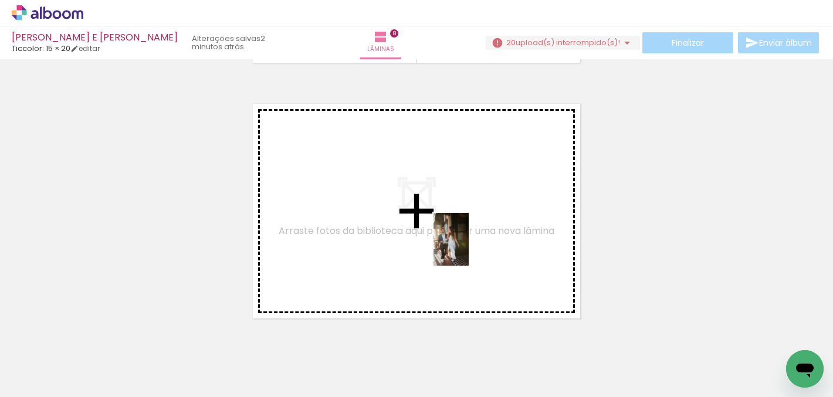
drag, startPoint x: 583, startPoint y: 362, endPoint x: 469, endPoint y: 248, distance: 161.0
click at [469, 248] on quentale-workspace at bounding box center [416, 198] width 833 height 397
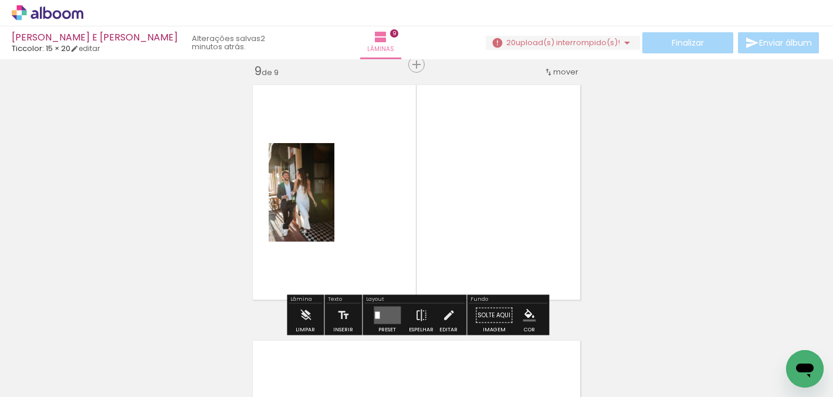
scroll to position [2062, 0]
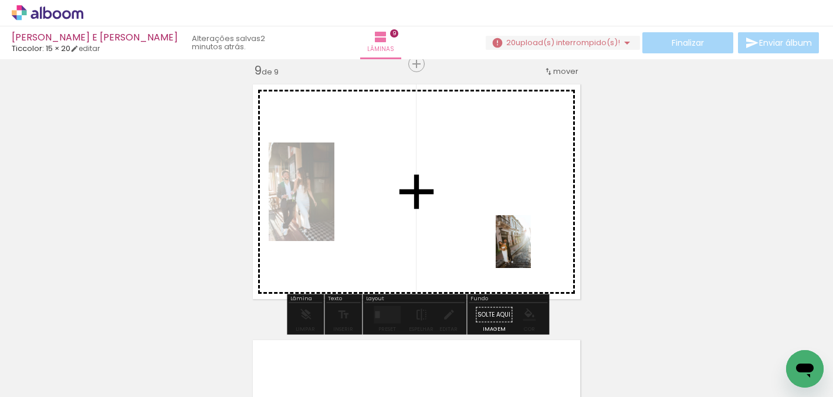
drag, startPoint x: 662, startPoint y: 367, endPoint x: 531, endPoint y: 251, distance: 175.0
click at [531, 251] on quentale-workspace at bounding box center [416, 198] width 833 height 397
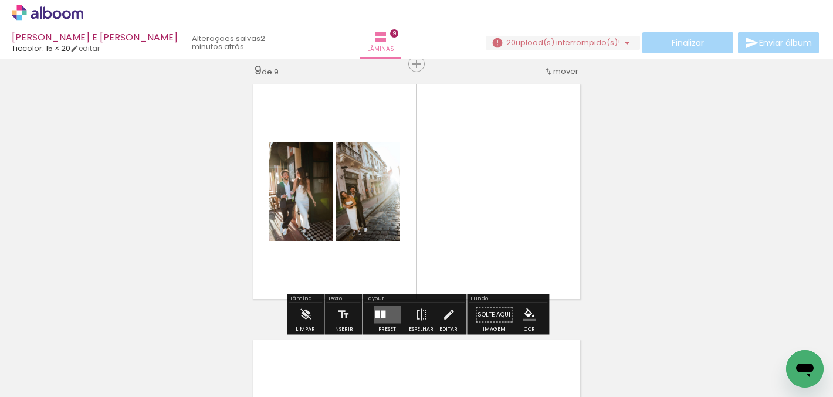
click at [385, 315] on quentale-layouter at bounding box center [387, 315] width 27 height 18
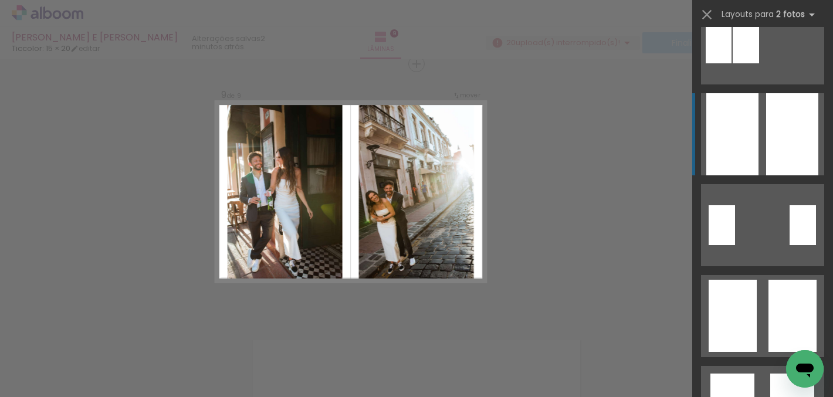
scroll to position [138, 0]
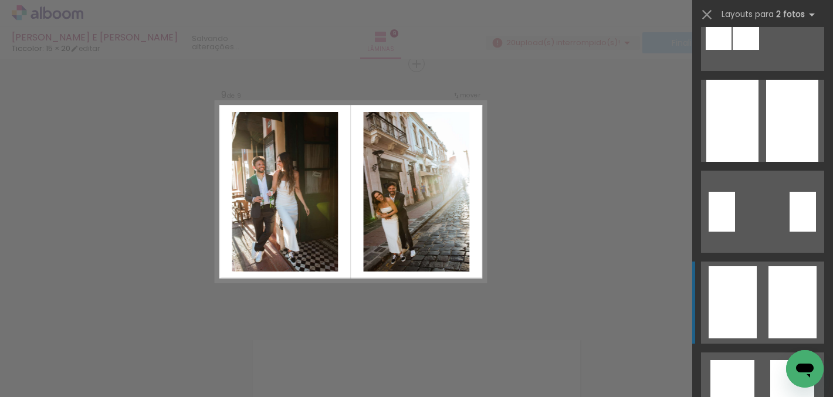
click at [738, 304] on div at bounding box center [733, 302] width 48 height 72
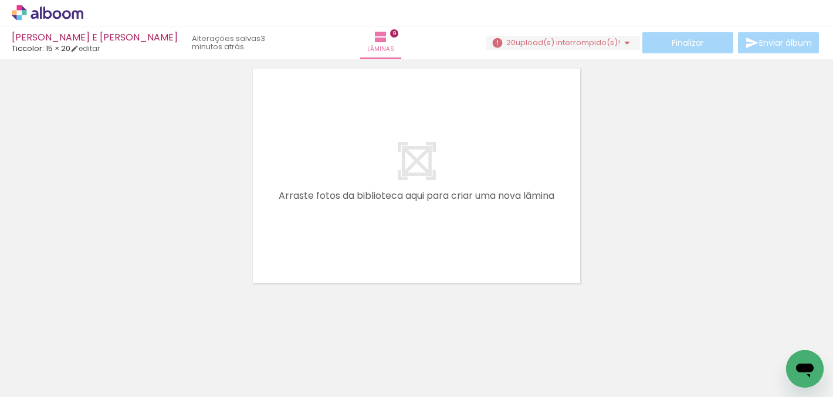
scroll to position [2340, 0]
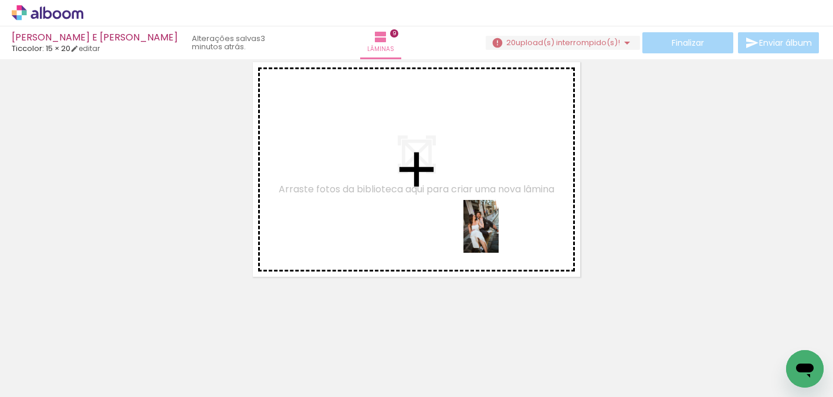
drag, startPoint x: 726, startPoint y: 360, endPoint x: 495, endPoint y: 231, distance: 265.1
click at [495, 231] on quentale-workspace at bounding box center [416, 198] width 833 height 397
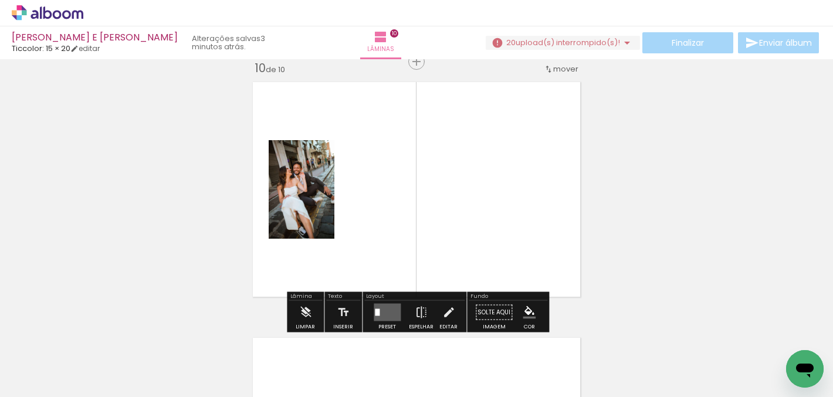
scroll to position [2318, 0]
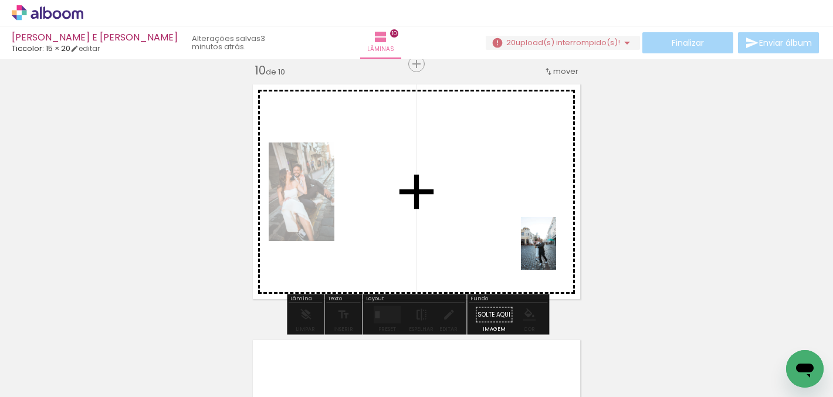
drag, startPoint x: 774, startPoint y: 373, endPoint x: 556, endPoint y: 251, distance: 249.9
click at [556, 251] on quentale-workspace at bounding box center [416, 198] width 833 height 397
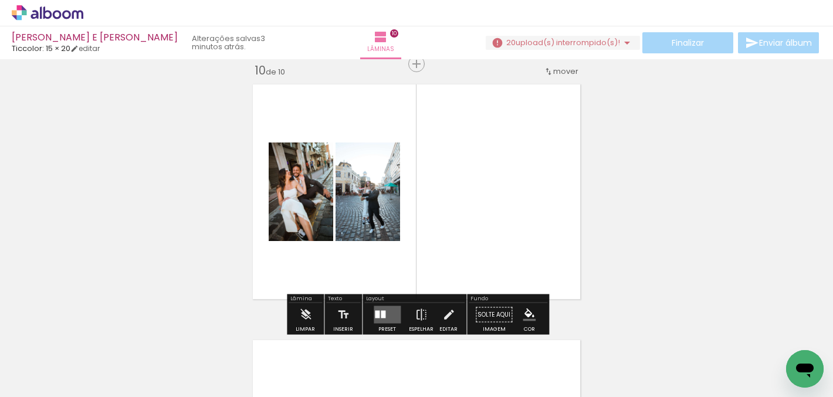
click at [381, 311] on div at bounding box center [383, 315] width 5 height 8
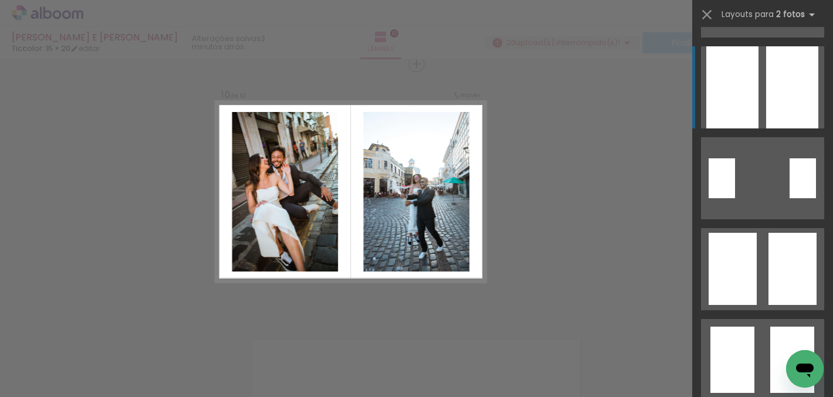
scroll to position [173, 0]
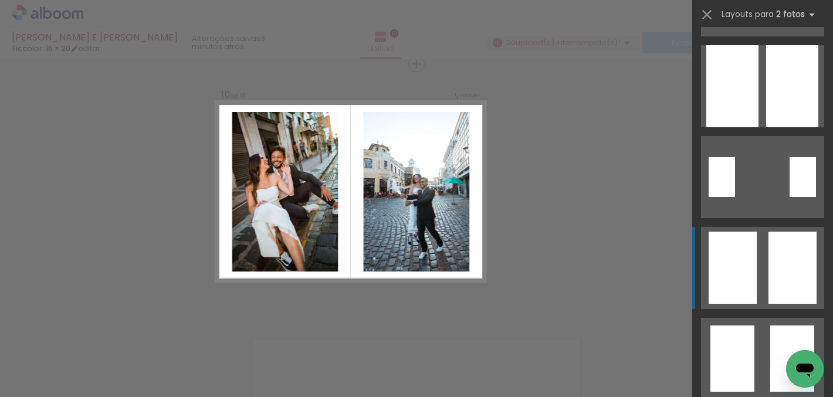
click at [728, 274] on div at bounding box center [733, 268] width 48 height 72
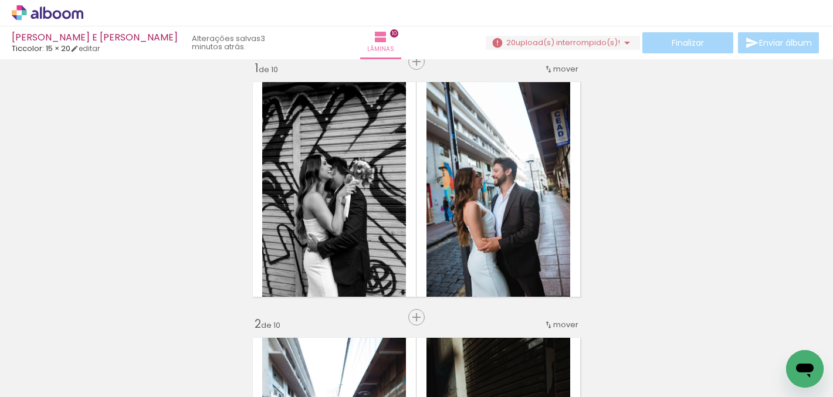
scroll to position [0, 0]
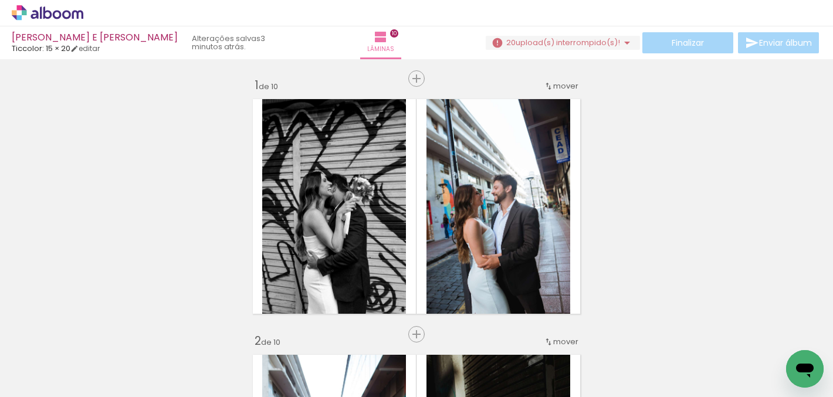
click at [774, 48] on div "Finalizar Enviar álbum" at bounding box center [654, 42] width 336 height 21
click at [767, 40] on div "Finalizar Enviar álbum" at bounding box center [654, 42] width 336 height 21
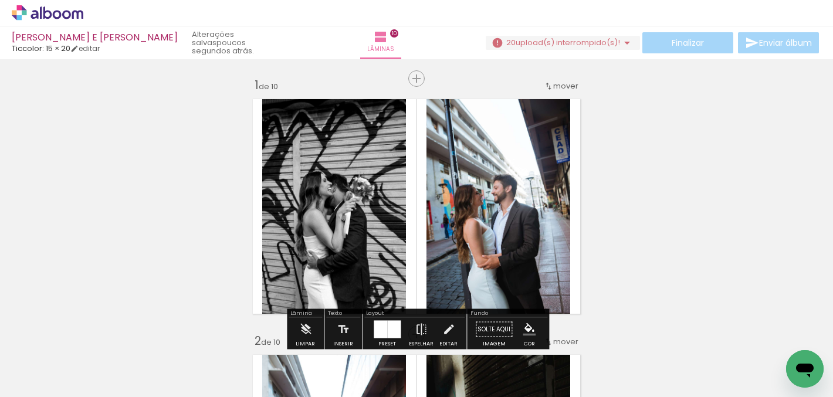
scroll to position [0, 581]
click at [528, 42] on span "upload(s) interrompido(s)!" at bounding box center [568, 42] width 104 height 11
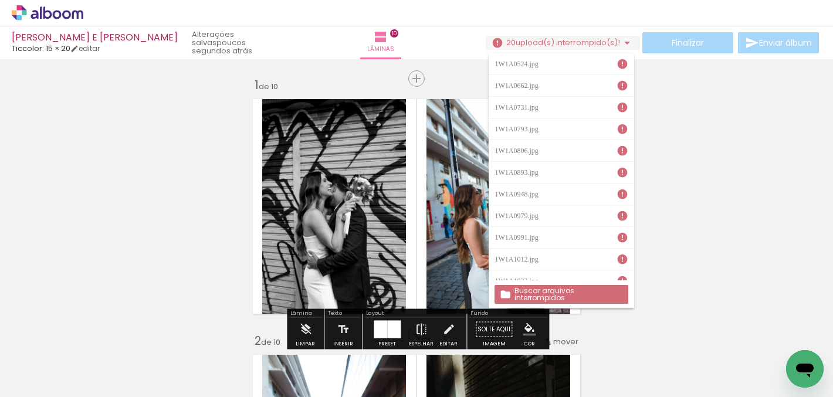
click at [0, 0] on slot "Buscar arquivos interrompidos" at bounding box center [0, 0] width 0 height 0
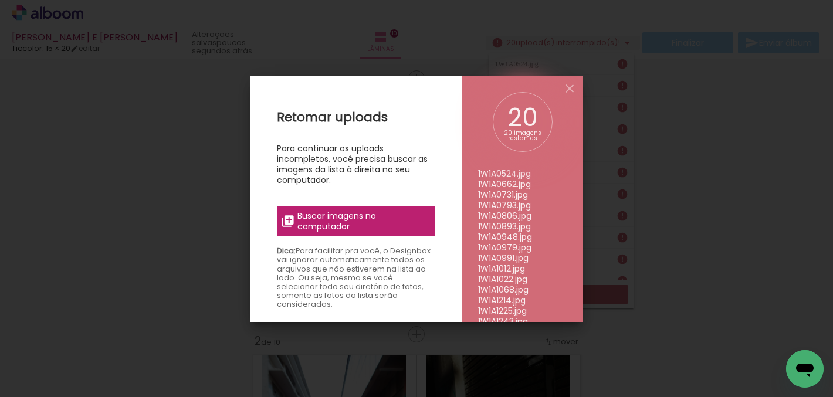
click at [351, 217] on span "Buscar imagens no computador" at bounding box center [363, 221] width 131 height 21
click at [0, 0] on input "file" at bounding box center [0, 0] width 0 height 0
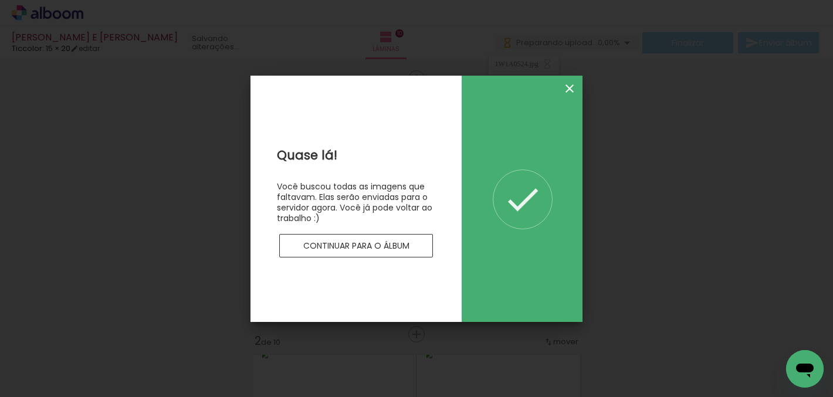
click at [570, 89] on iron-icon at bounding box center [570, 89] width 14 height 14
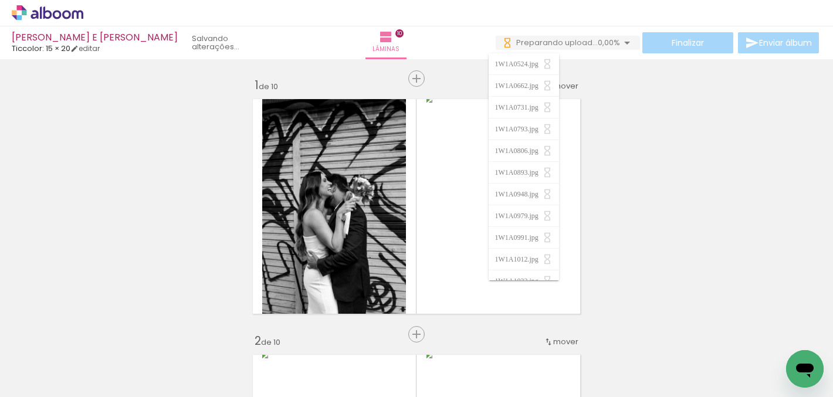
scroll to position [0, 0]
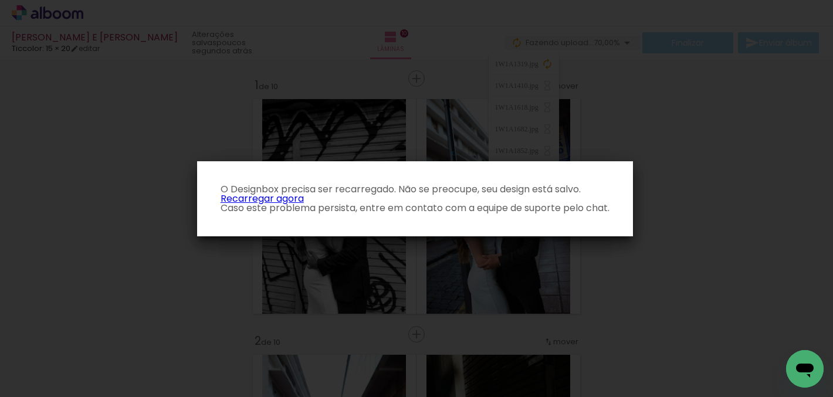
click at [266, 194] on link "Recarregar agora" at bounding box center [262, 198] width 83 height 13
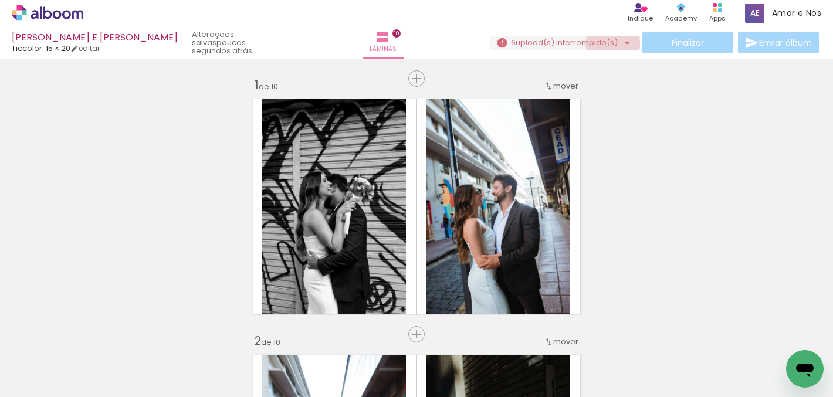
click at [608, 44] on span "upload(s) interrompido(s)!" at bounding box center [568, 42] width 104 height 11
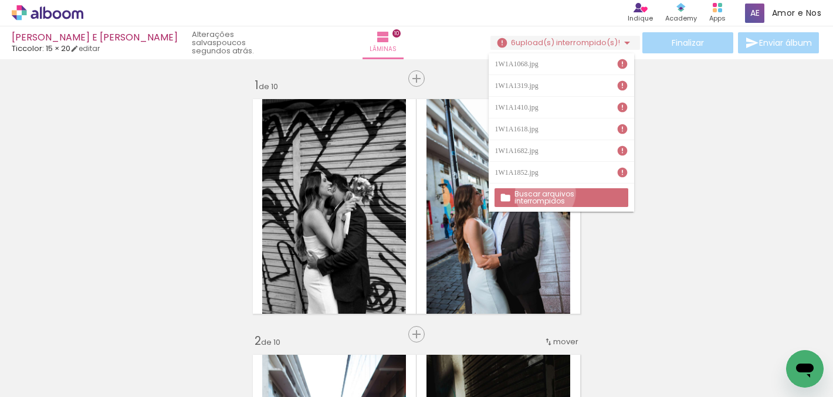
click at [0, 0] on slot "Buscar arquivos interrompidos" at bounding box center [0, 0] width 0 height 0
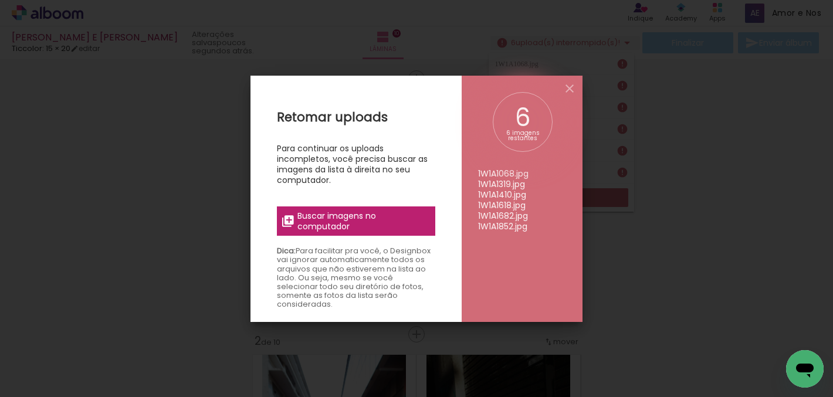
click at [384, 218] on span "Buscar imagens no computador" at bounding box center [363, 221] width 131 height 21
click at [0, 0] on input "file" at bounding box center [0, 0] width 0 height 0
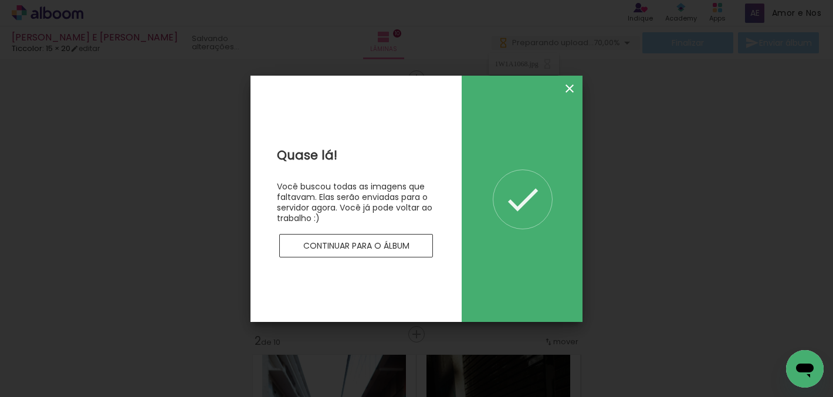
click at [572, 87] on iron-icon at bounding box center [570, 89] width 14 height 14
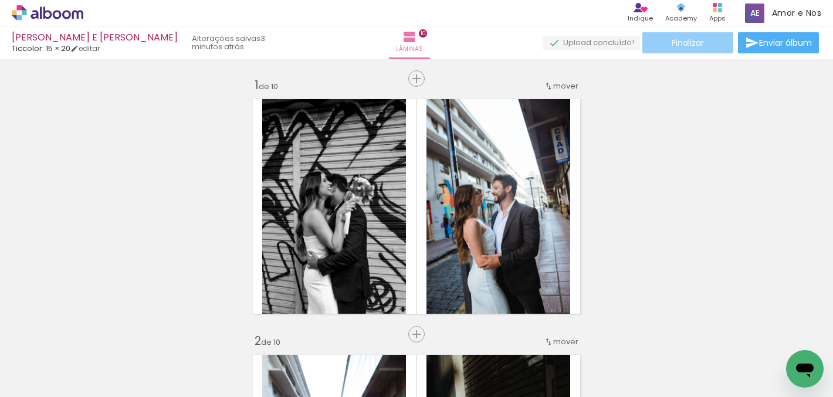
click at [708, 42] on paper-button "Finalizar" at bounding box center [688, 42] width 91 height 21
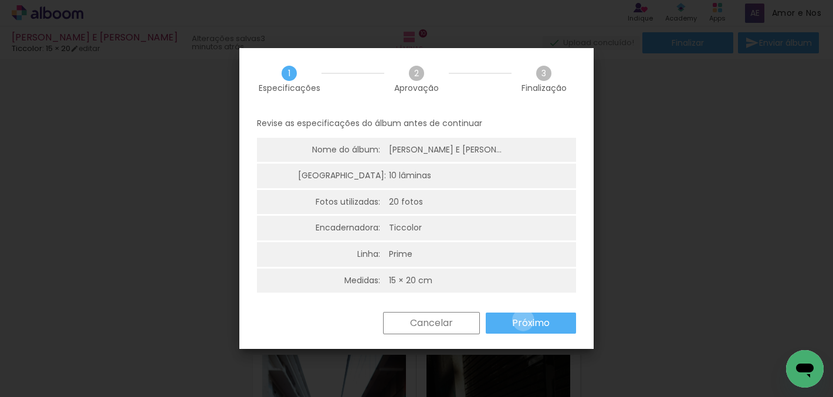
click at [0, 0] on slot "Próximo" at bounding box center [0, 0] width 0 height 0
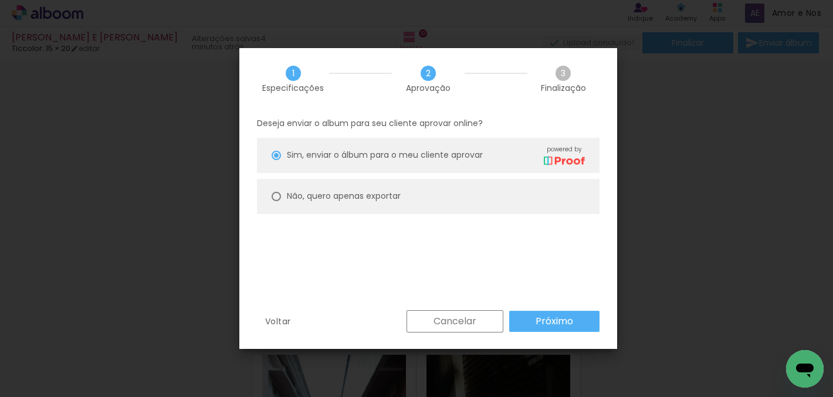
click at [570, 329] on paper-button "Próximo" at bounding box center [554, 321] width 90 height 21
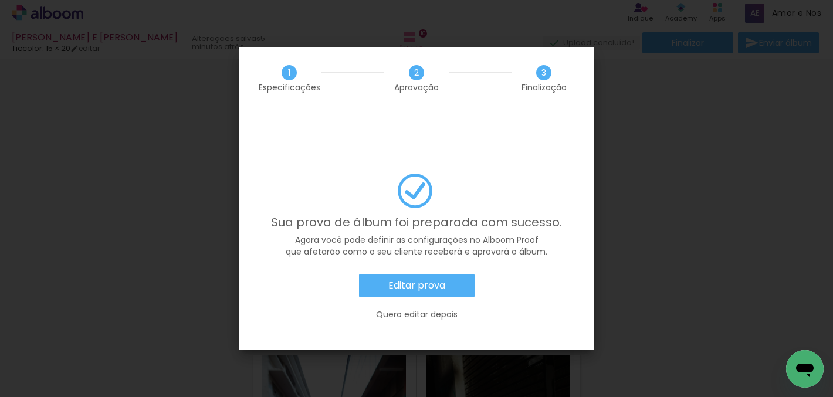
click at [0, 0] on slot "Editar prova" at bounding box center [0, 0] width 0 height 0
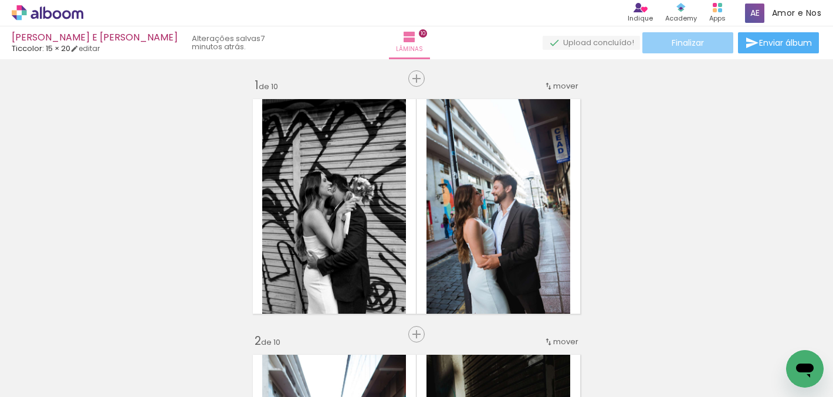
click at [715, 46] on paper-button "Finalizar" at bounding box center [688, 42] width 91 height 21
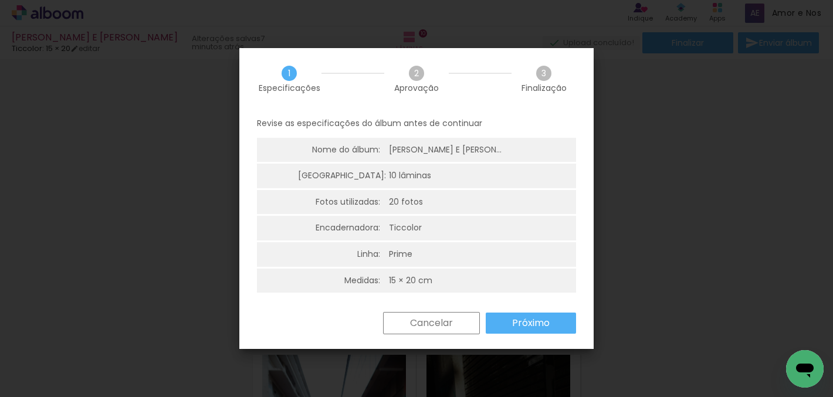
click at [0, 0] on slot "Próximo" at bounding box center [0, 0] width 0 height 0
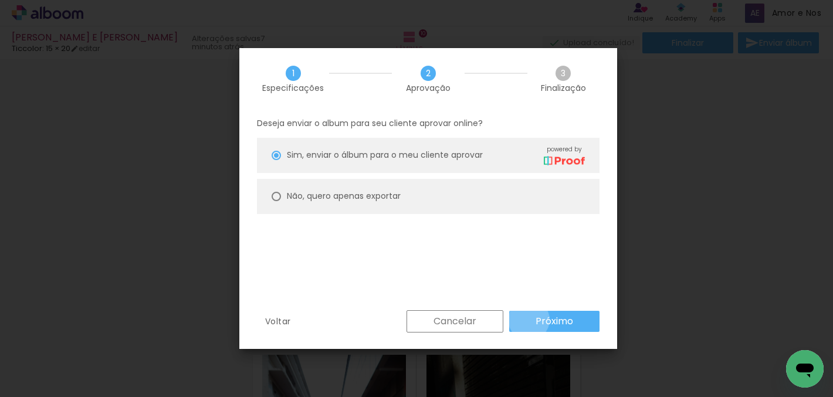
click at [529, 320] on paper-button "Próximo" at bounding box center [554, 321] width 90 height 21
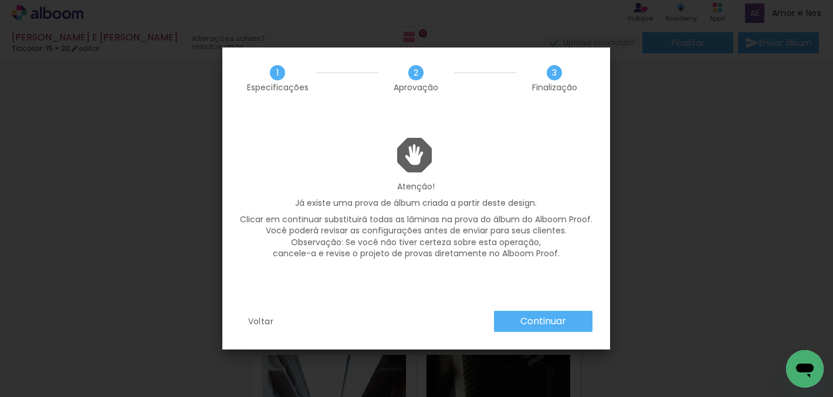
click at [0, 0] on slot "Continuar" at bounding box center [0, 0] width 0 height 0
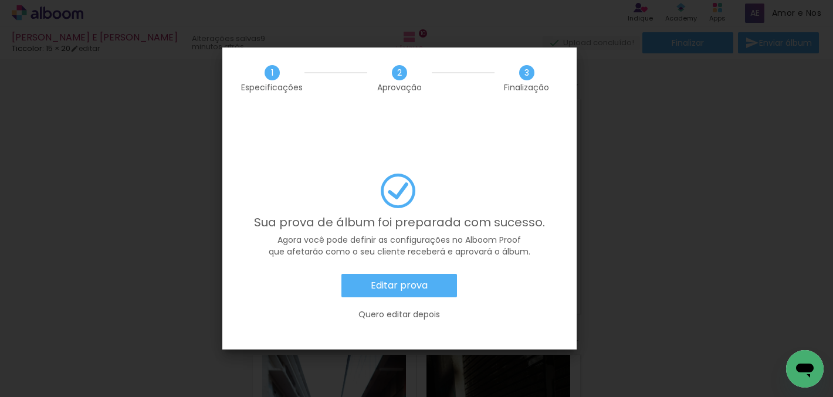
click at [437, 274] on paper-button "Editar prova" at bounding box center [400, 285] width 116 height 23
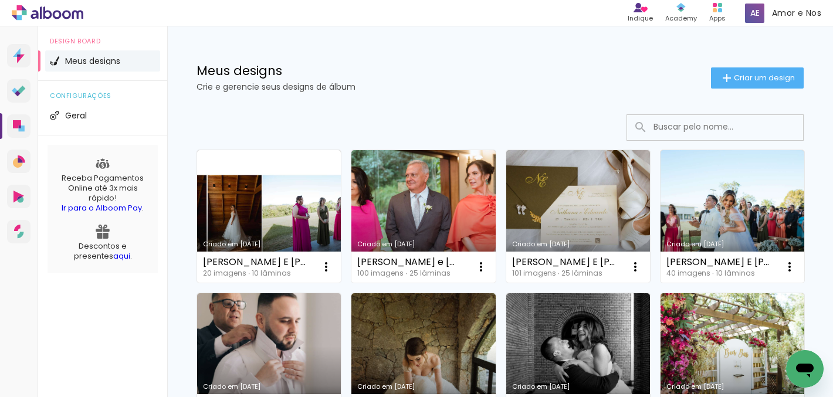
click at [73, 13] on icon at bounding box center [77, 14] width 11 height 9
